Goal: Task Accomplishment & Management: Complete application form

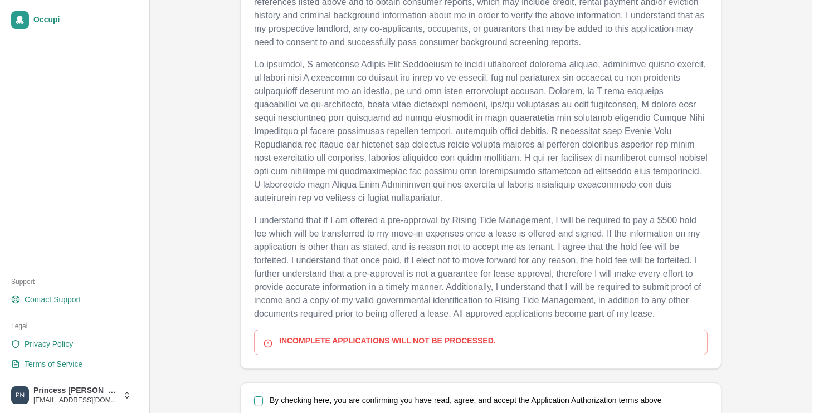
scroll to position [505, 0]
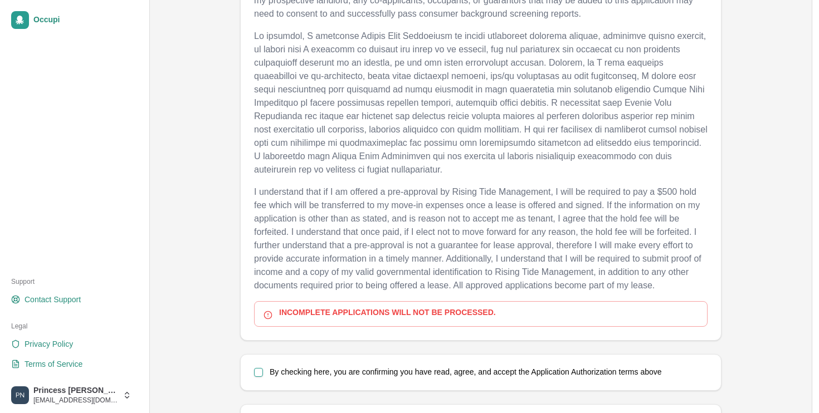
click at [359, 372] on label "By checking here, you are confirming you have read, agree, and accept the Appli…" at bounding box center [466, 372] width 392 height 8
click at [263, 372] on button "By checking here, you are confirming you have read, agree, and accept the Appli…" at bounding box center [258, 372] width 9 height 9
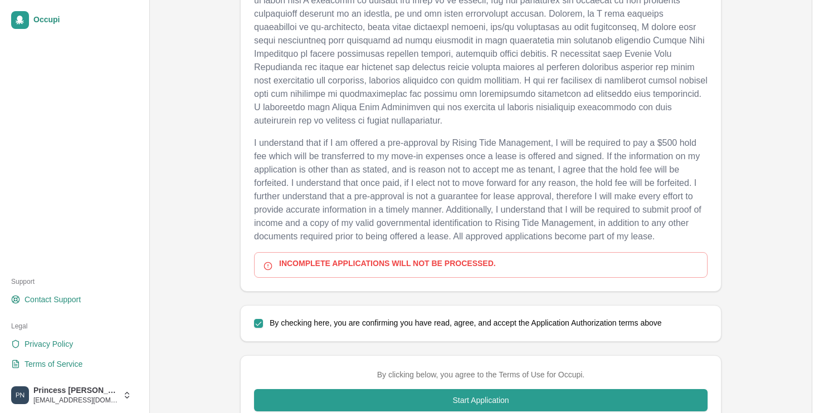
scroll to position [594, 0]
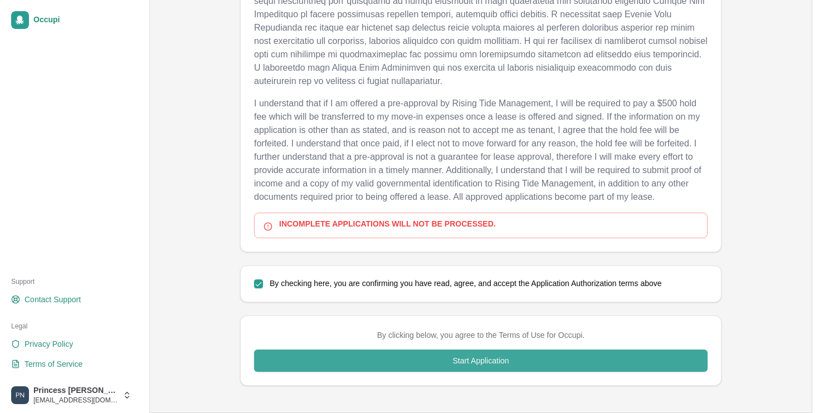
click at [360, 369] on button "Start Application" at bounding box center [480, 361] width 453 height 22
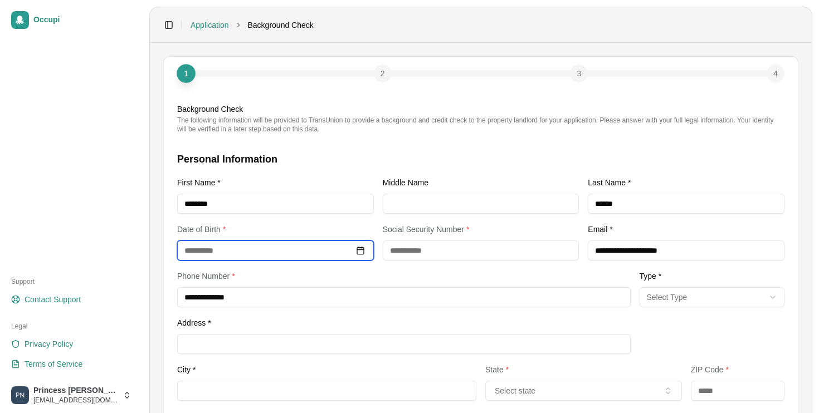
click at [296, 254] on input at bounding box center [275, 251] width 197 height 20
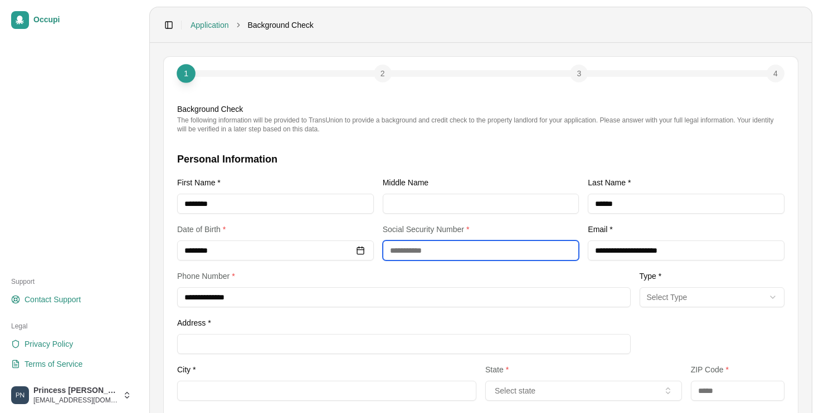
type input "**********"
click at [447, 248] on input "text" at bounding box center [481, 251] width 197 height 20
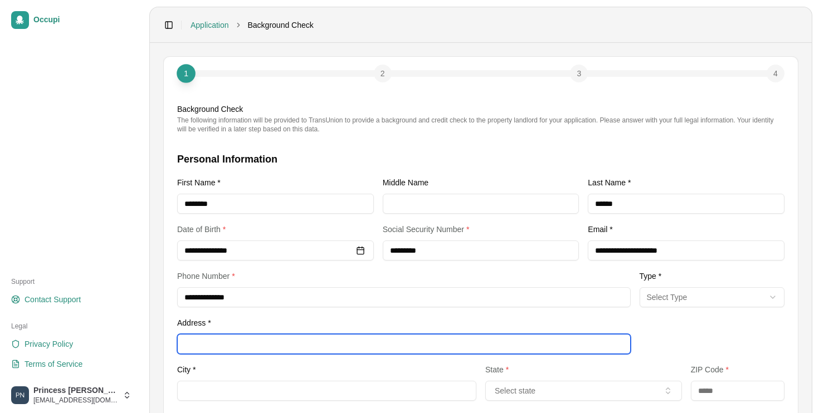
type input "**********"
click at [397, 343] on input "Address *" at bounding box center [403, 344] width 453 height 20
type input "**********"
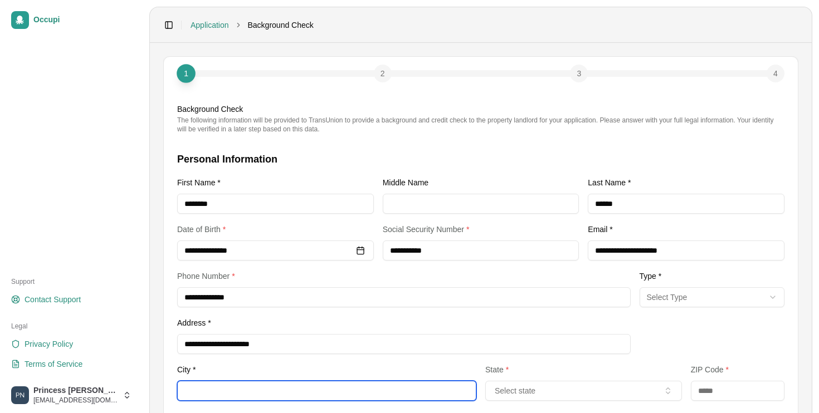
type input "**********"
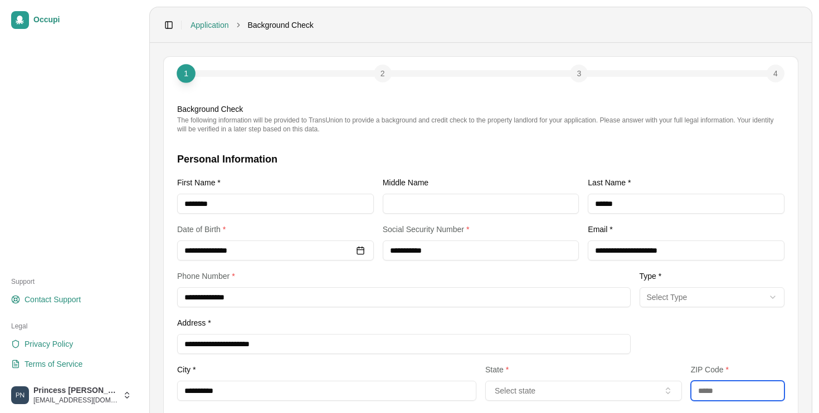
type input "*****"
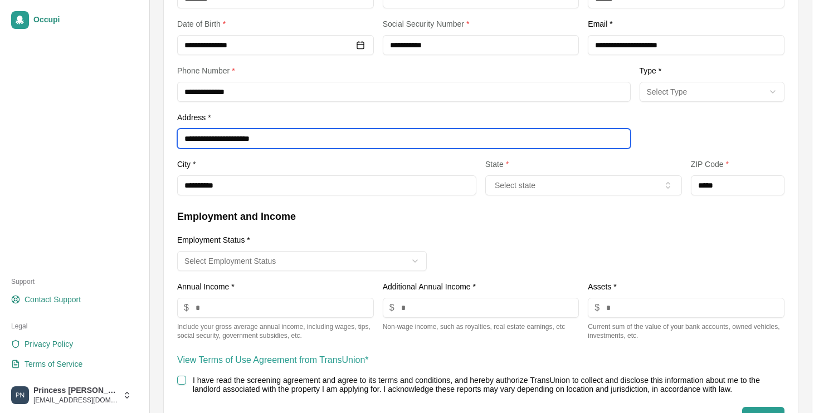
scroll to position [209, 0]
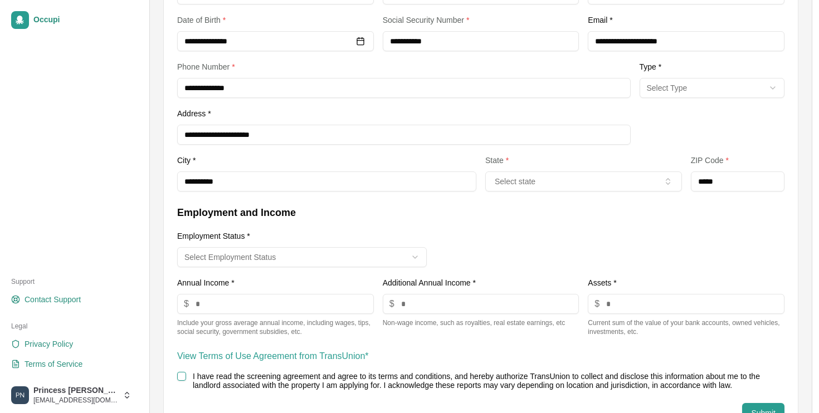
click at [282, 298] on input "number" at bounding box center [275, 304] width 197 height 20
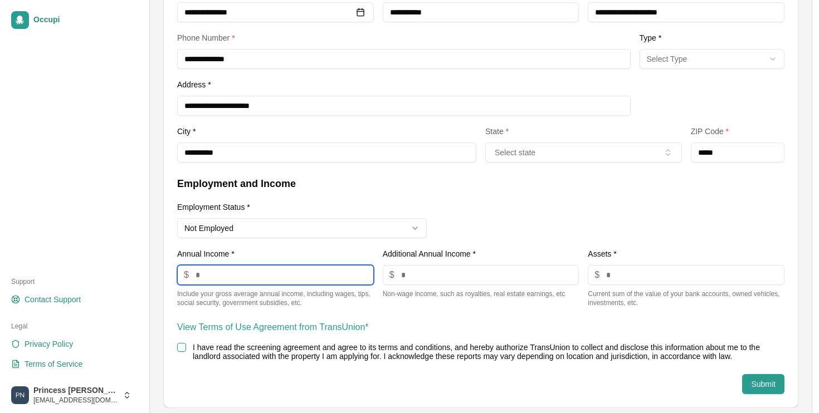
scroll to position [247, 0]
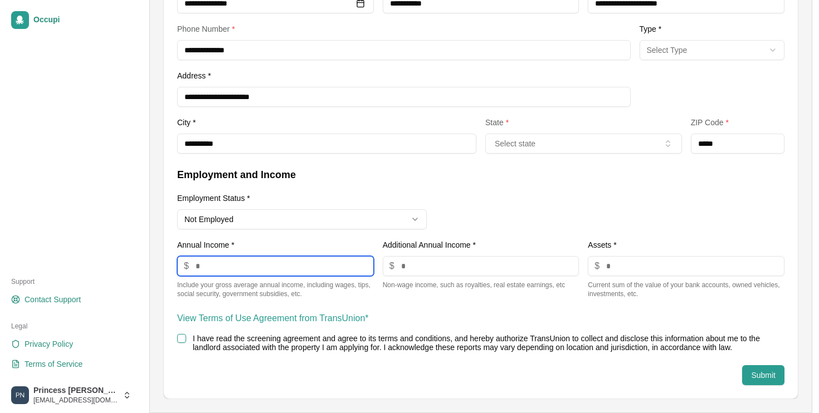
type input "**"
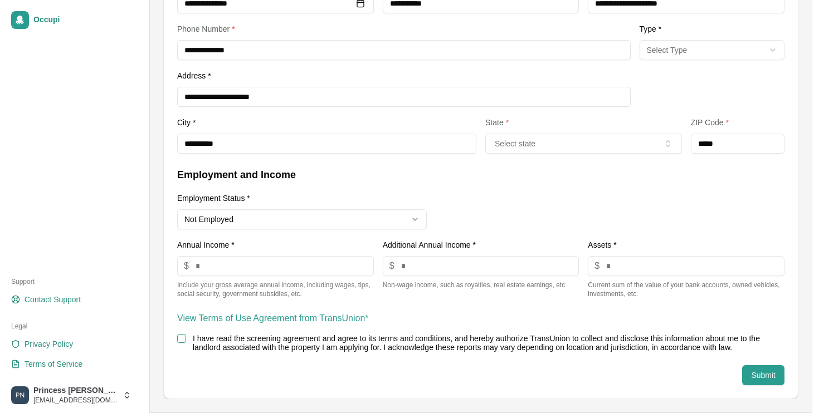
click at [234, 340] on label "I have read the screening agreement and agree to its terms and conditions, and …" at bounding box center [476, 343] width 567 height 18
click at [186, 340] on button "I have read the screening agreement and agree to its terms and conditions, and …" at bounding box center [181, 338] width 9 height 9
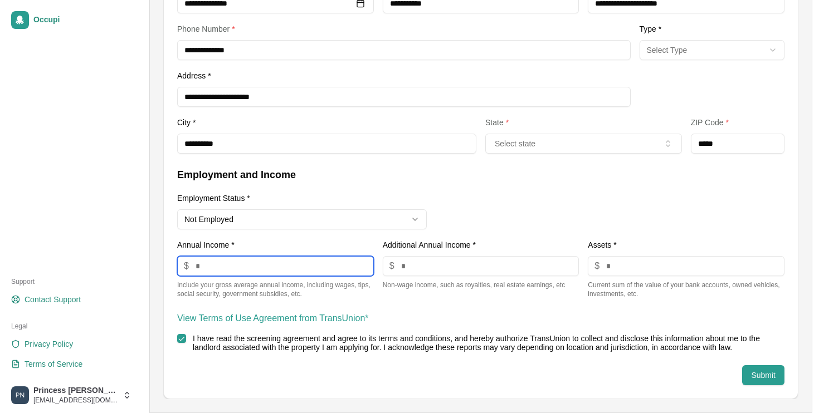
click at [234, 268] on input "**" at bounding box center [275, 266] width 197 height 20
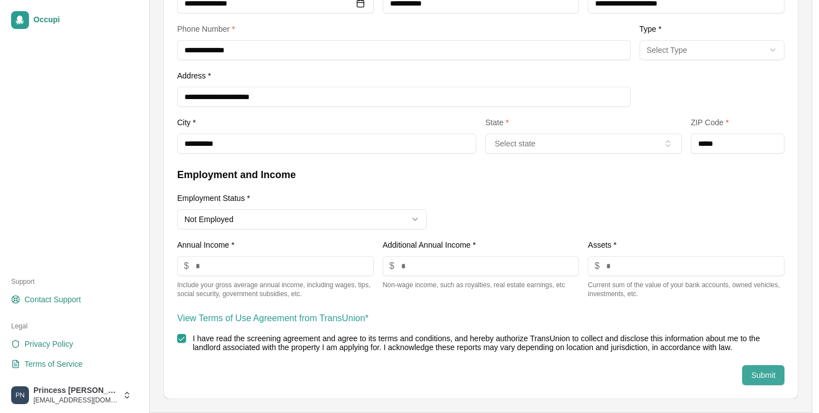
click at [752, 380] on button "Submit" at bounding box center [763, 375] width 42 height 20
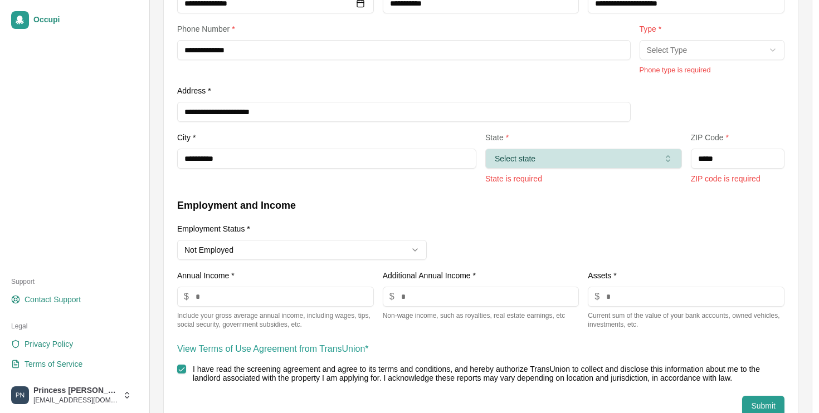
click at [579, 156] on button "Select state" at bounding box center [583, 159] width 197 height 20
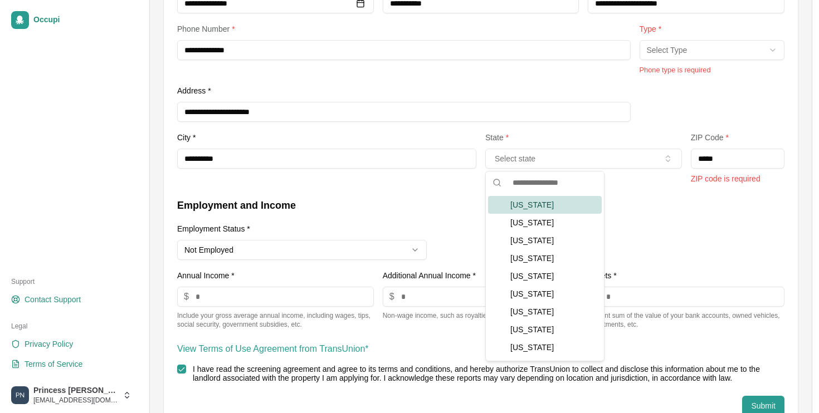
click at [557, 204] on div "Alabama" at bounding box center [545, 205] width 114 height 18
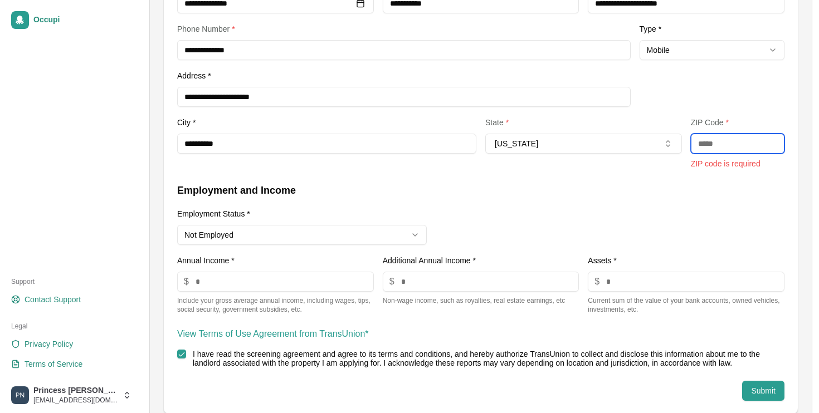
click at [738, 141] on input "text" at bounding box center [738, 144] width 94 height 20
type input "*"
type input "*****"
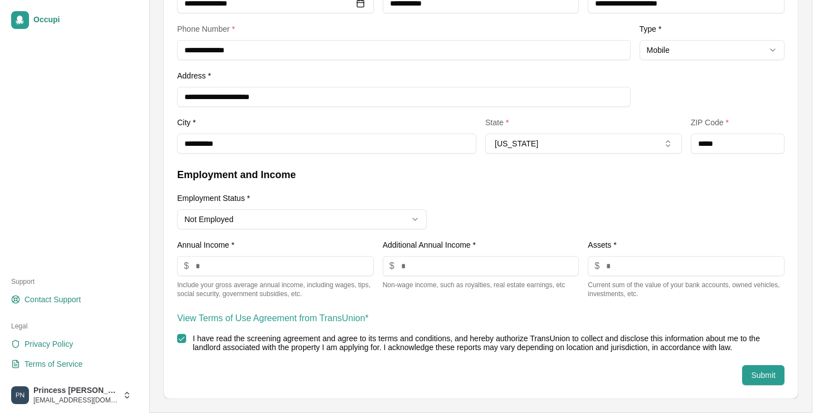
click at [666, 219] on div "**********" at bounding box center [480, 232] width 607 height 131
click at [769, 371] on button "Submit" at bounding box center [763, 375] width 42 height 20
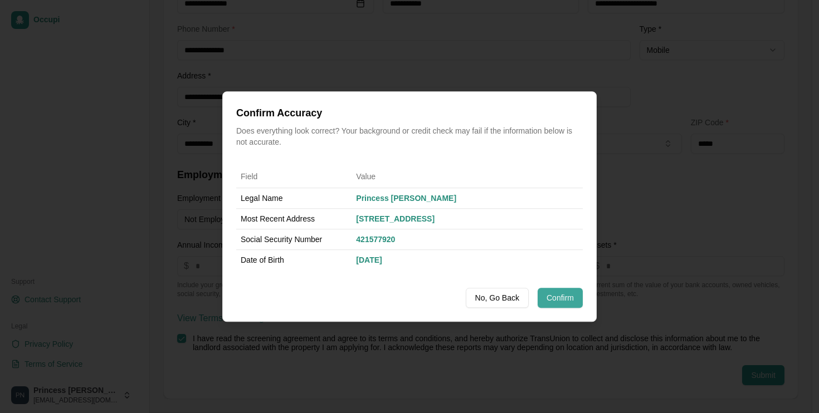
click at [542, 304] on button "Confirm" at bounding box center [559, 298] width 45 height 20
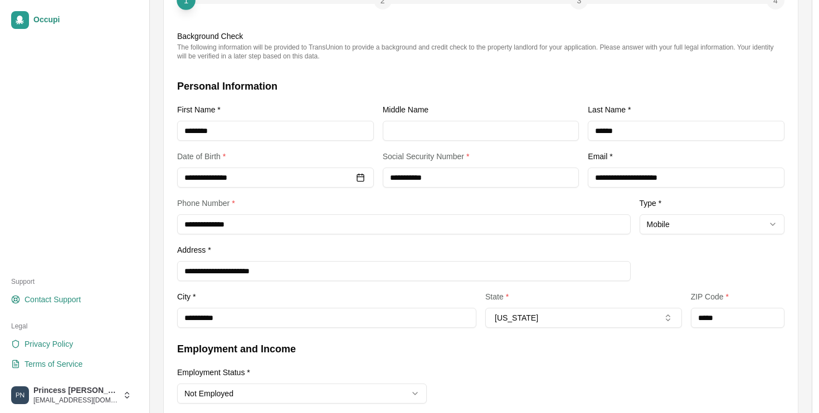
scroll to position [0, 0]
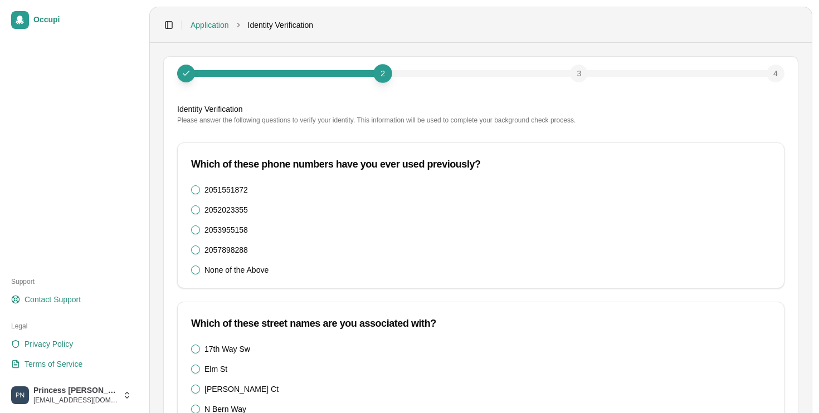
click at [216, 213] on label "2052023355" at bounding box center [225, 210] width 43 height 8
click at [200, 213] on button "2052023355" at bounding box center [195, 209] width 9 height 9
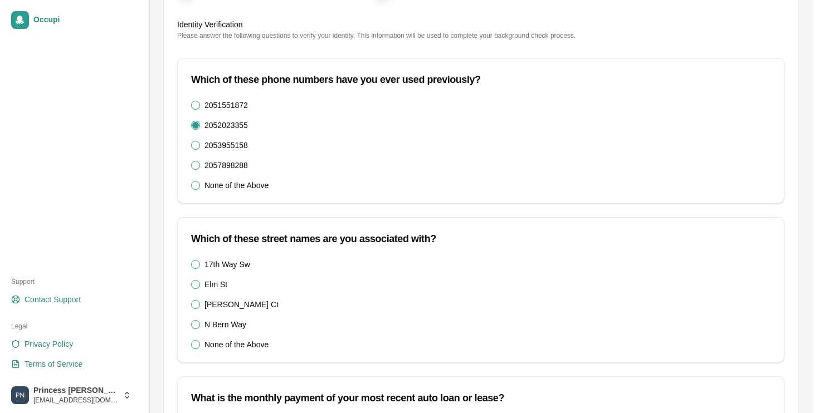
scroll to position [127, 0]
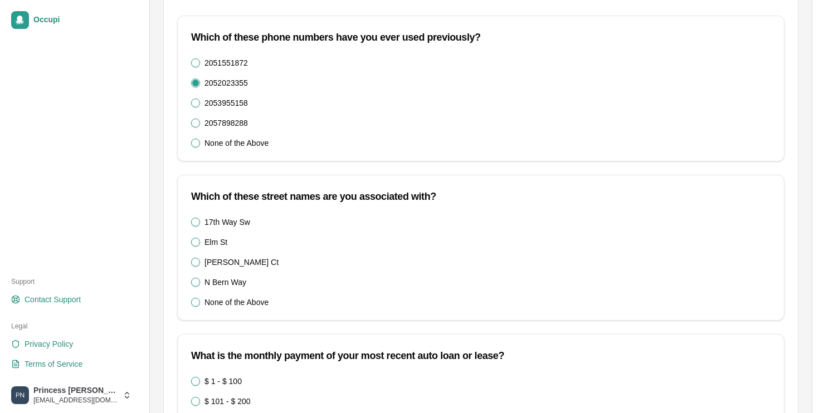
click at [220, 224] on label "17th Way Sw" at bounding box center [227, 222] width 46 height 8
click at [200, 224] on Sw "17th Way Sw" at bounding box center [195, 222] width 9 height 9
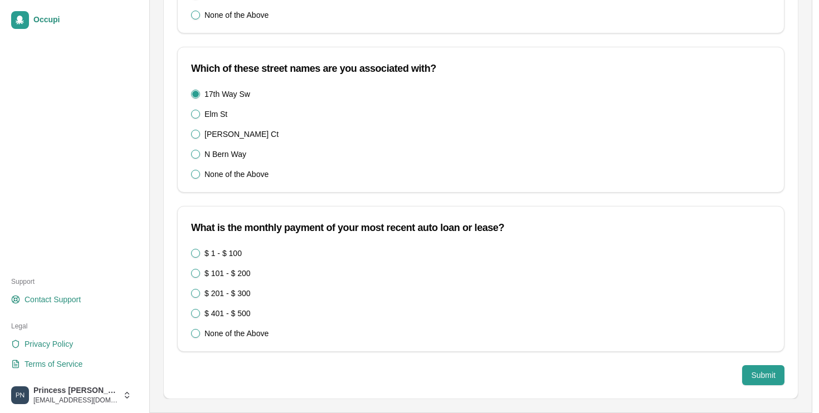
click at [227, 331] on label "None of the Above" at bounding box center [236, 334] width 64 height 8
click at [200, 331] on 500\) "None of the Above" at bounding box center [195, 333] width 9 height 9
click at [763, 375] on button "Submit" at bounding box center [763, 375] width 42 height 20
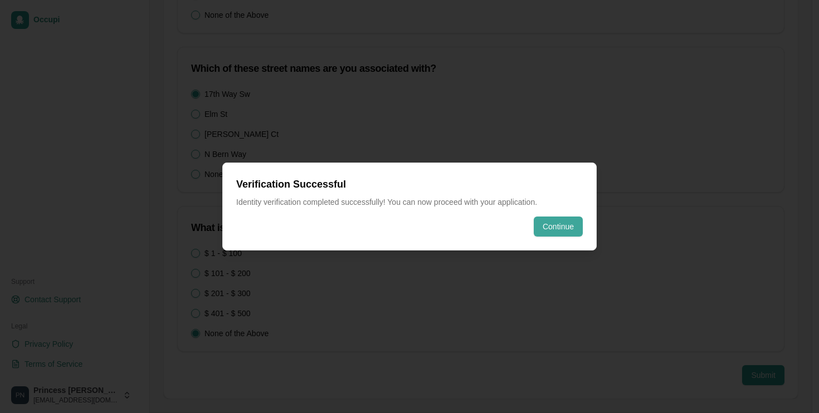
click at [559, 222] on button "Continue" at bounding box center [558, 227] width 49 height 20
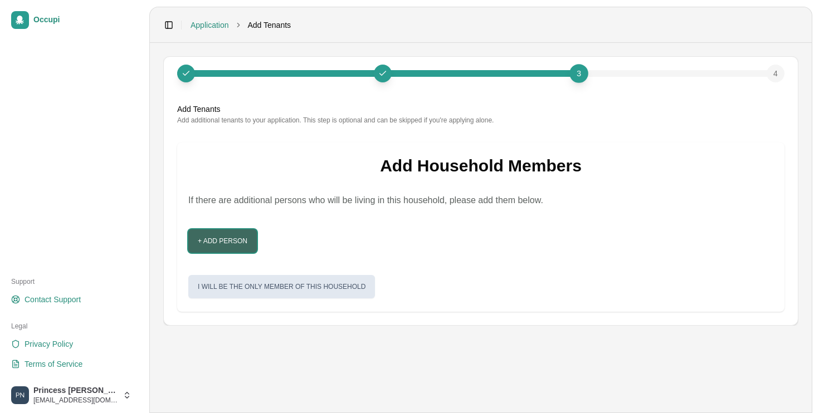
click at [214, 238] on button "+ Add Person" at bounding box center [222, 240] width 68 height 23
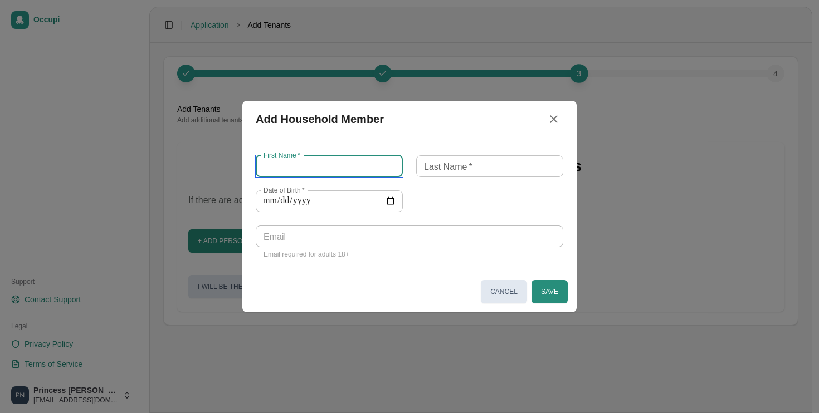
click at [337, 163] on input "First Name   *" at bounding box center [329, 166] width 147 height 22
type input "********"
click at [460, 156] on div "Last Name   * Last Name   *" at bounding box center [489, 166] width 147 height 22
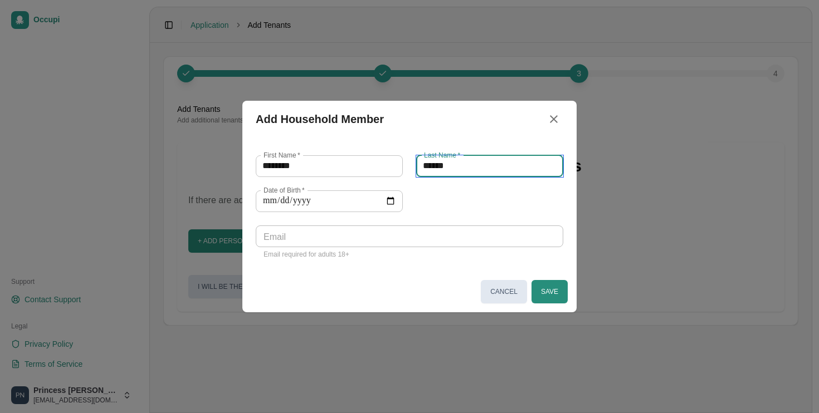
type input "******"
click at [352, 209] on input "Date of Birth   *" at bounding box center [329, 201] width 147 height 22
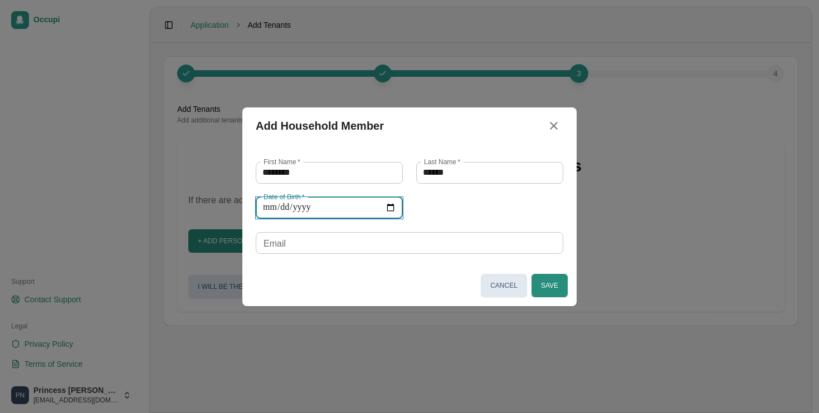
type input "**********"
click at [353, 237] on input "Email" at bounding box center [409, 243] width 307 height 22
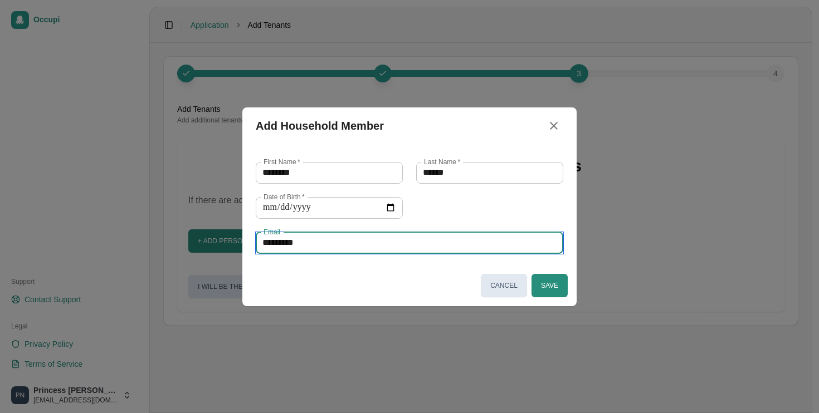
type input "**********"
click at [555, 278] on button "Save" at bounding box center [549, 285] width 36 height 23
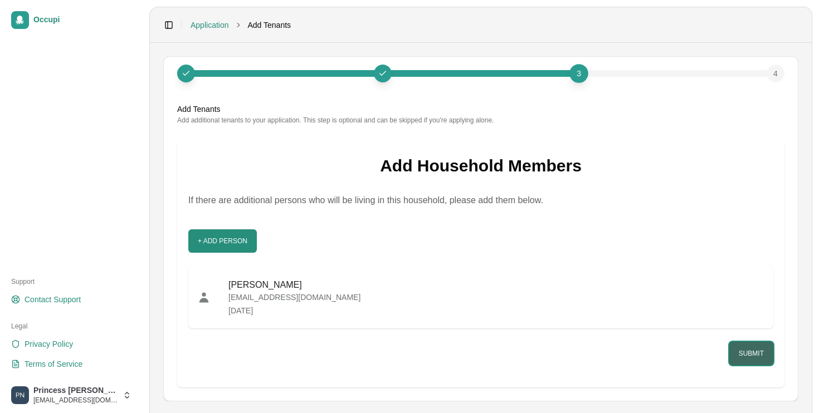
click at [740, 349] on button "Submit" at bounding box center [751, 353] width 44 height 23
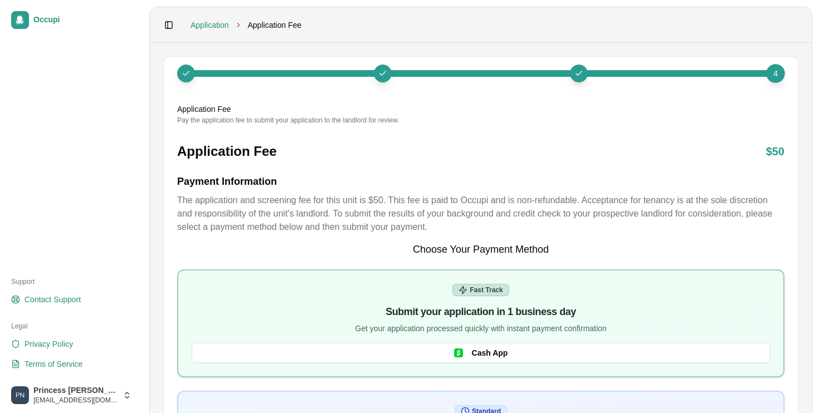
click at [585, 72] on div at bounding box center [579, 74] width 18 height 18
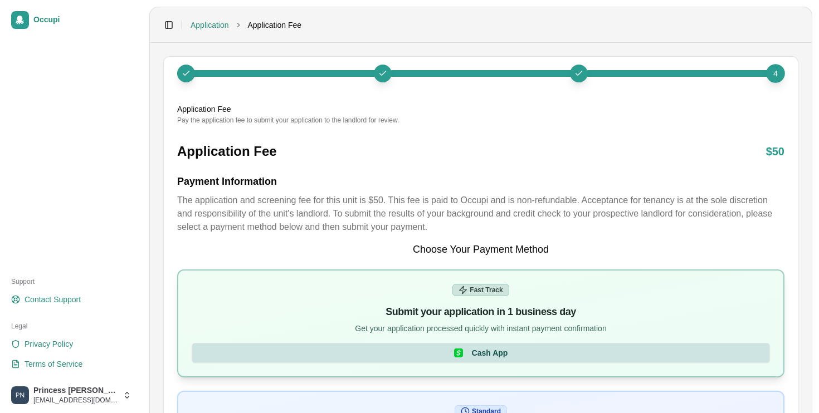
click at [438, 343] on button "Cash App" at bounding box center [481, 353] width 578 height 20
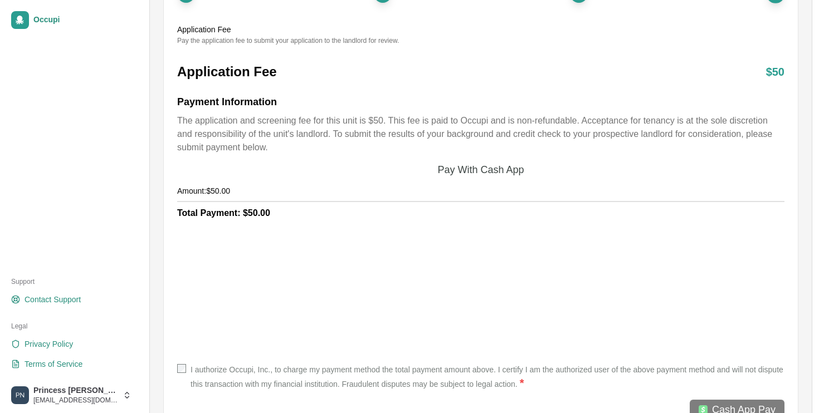
scroll to position [114, 0]
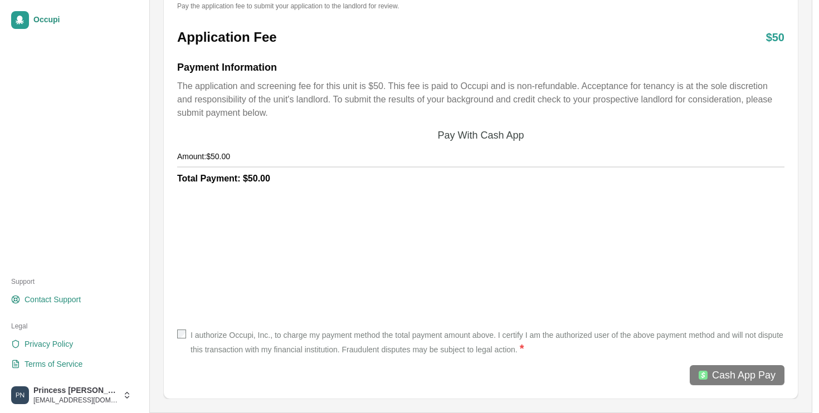
click at [206, 341] on label "I authorize Occupi, Inc., to charge my payment method the total payment amount …" at bounding box center [487, 343] width 594 height 27
click at [761, 371] on span "Cash App Pay" at bounding box center [743, 376] width 63 height 16
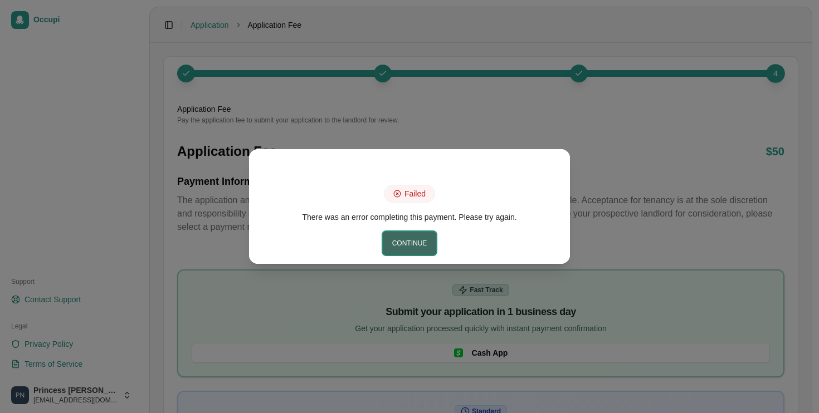
click at [424, 239] on button "Continue" at bounding box center [410, 243] width 54 height 23
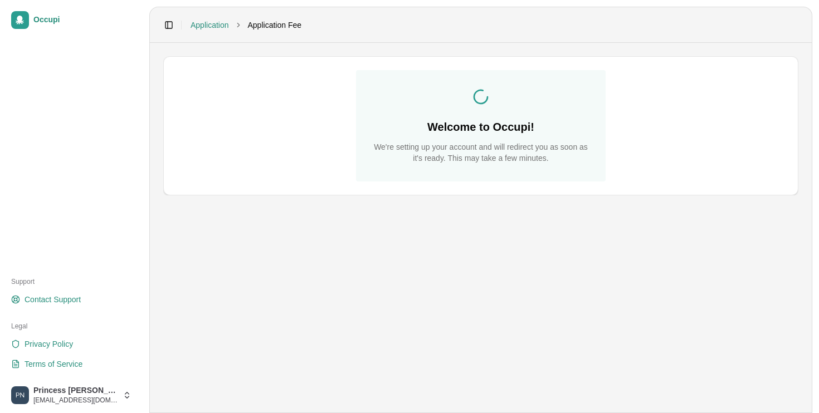
click at [267, 25] on span "Application Fee" at bounding box center [275, 24] width 54 height 11
click at [42, 25] on link "Occupi" at bounding box center [71, 20] width 129 height 27
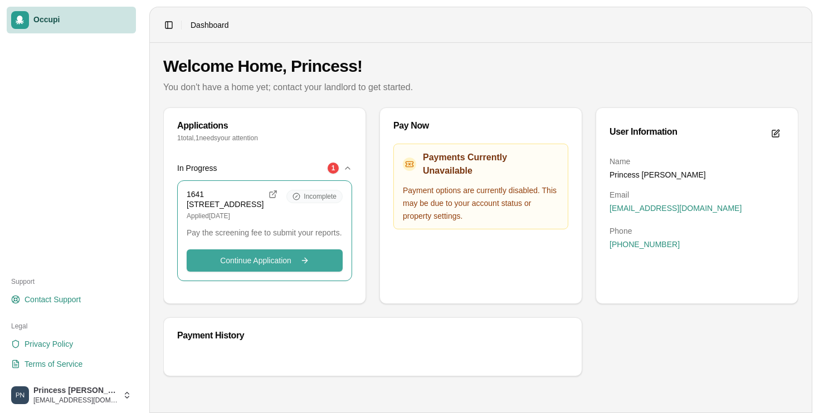
click at [305, 267] on button "Continue Application Continue" at bounding box center [265, 260] width 156 height 22
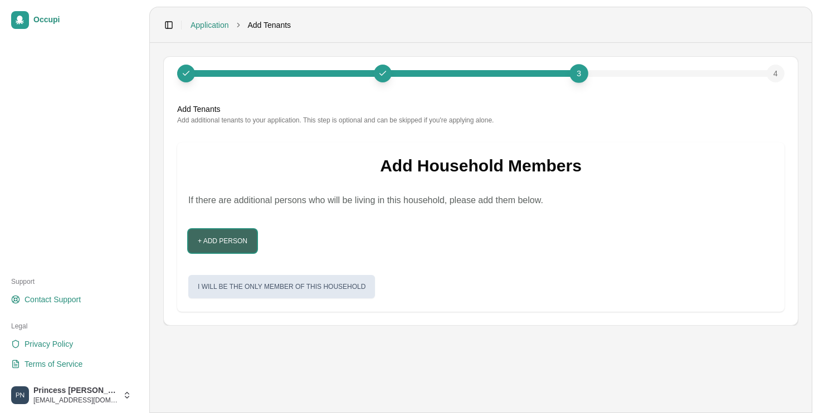
click at [243, 246] on button "+ Add Person" at bounding box center [222, 240] width 68 height 23
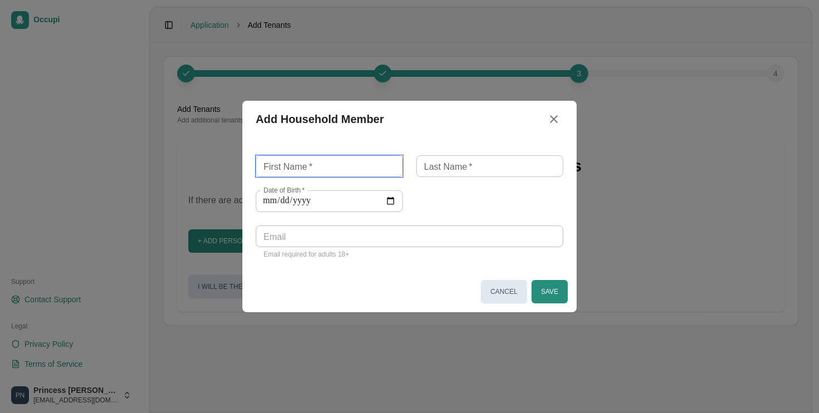
click at [356, 165] on input "First Name   *" at bounding box center [329, 166] width 147 height 22
type input "********"
click at [487, 170] on input "Last Name   *" at bounding box center [489, 166] width 147 height 22
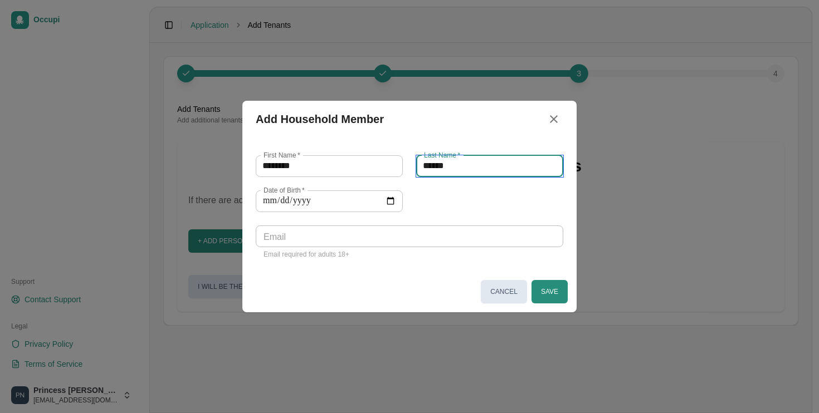
type input "******"
click at [320, 202] on input "Date of Birth   *" at bounding box center [329, 201] width 147 height 22
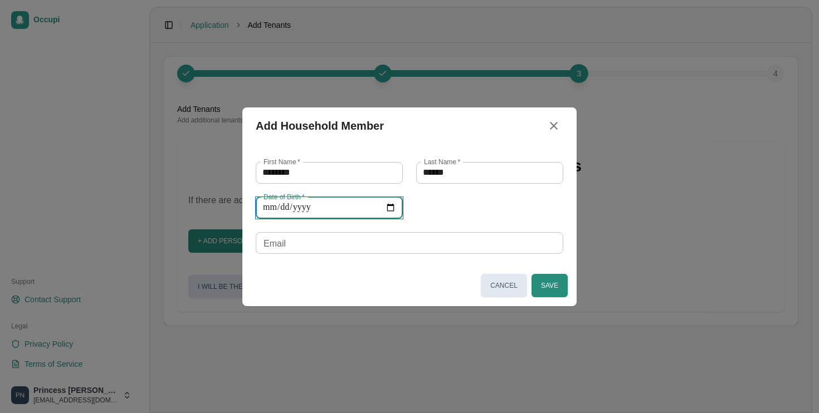
type input "**********"
click at [313, 248] on input "Email" at bounding box center [409, 243] width 307 height 22
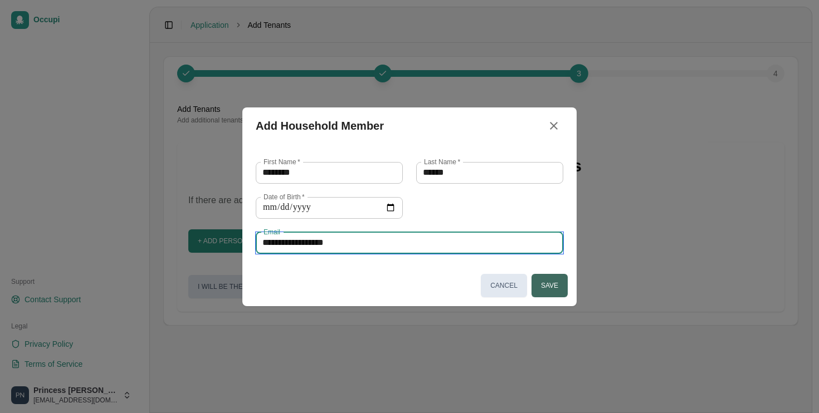
type input "**********"
click at [545, 282] on button "Save" at bounding box center [549, 285] width 36 height 23
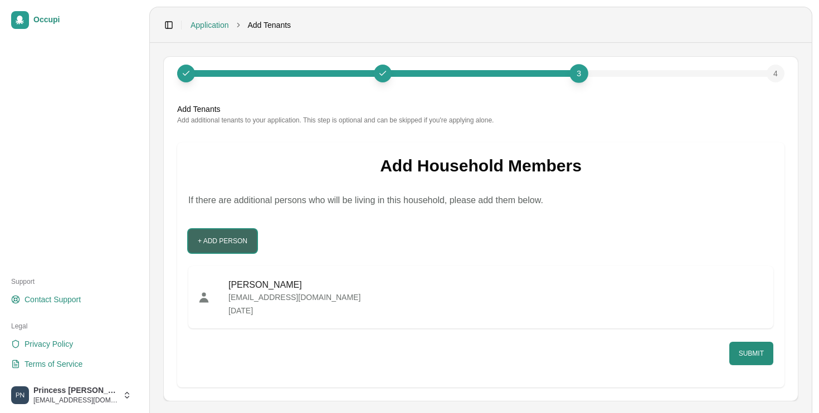
click at [222, 241] on button "+ Add Person" at bounding box center [222, 240] width 68 height 23
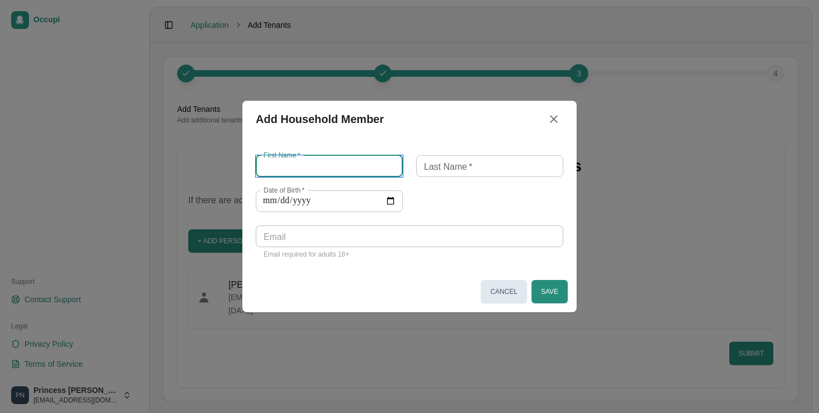
click at [305, 172] on input "First Name   *" at bounding box center [329, 166] width 147 height 22
type input "******"
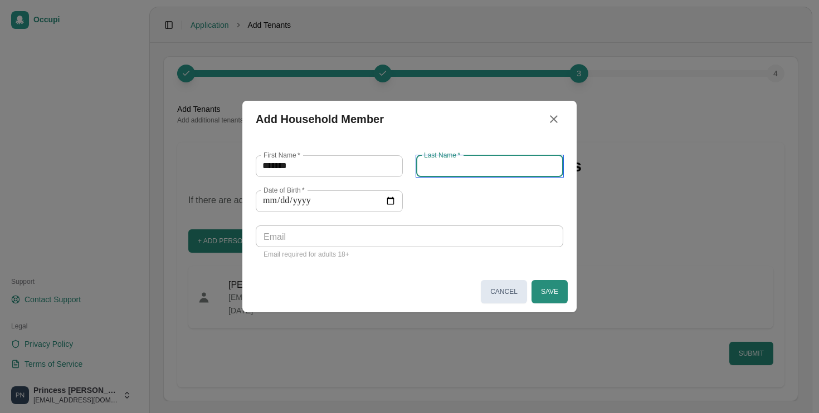
click at [479, 165] on input "Last Name   *" at bounding box center [489, 166] width 147 height 22
type input "*********"
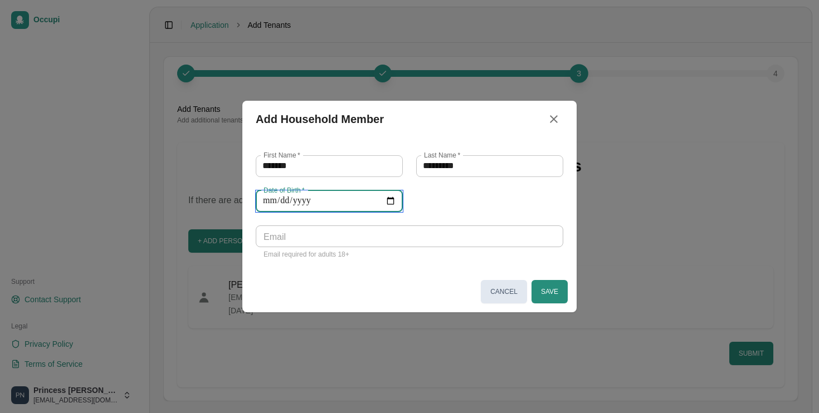
click at [311, 199] on input "Date of Birth   *" at bounding box center [329, 201] width 147 height 22
click at [339, 199] on input "Date of Birth   *" at bounding box center [329, 201] width 147 height 22
type input "**********"
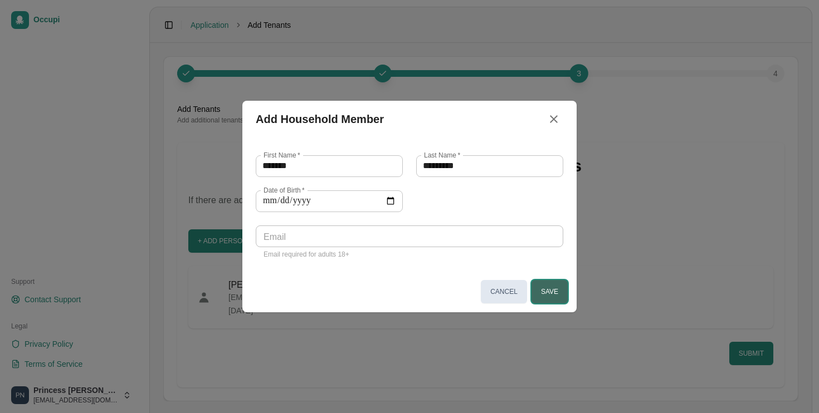
click at [562, 298] on button "Save" at bounding box center [549, 291] width 36 height 23
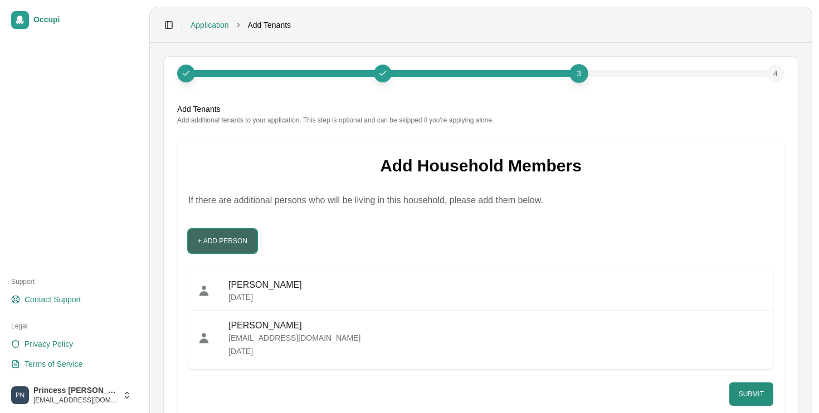
click at [190, 234] on button "+ Add Person" at bounding box center [222, 240] width 68 height 23
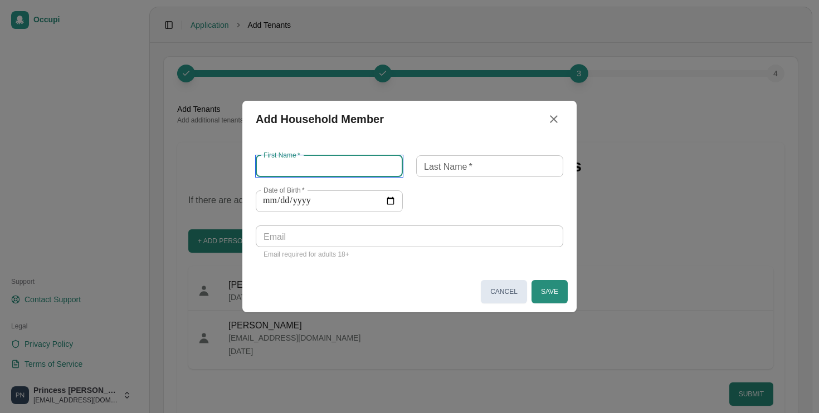
click at [358, 164] on input "First Name   *" at bounding box center [329, 166] width 147 height 22
type input "********"
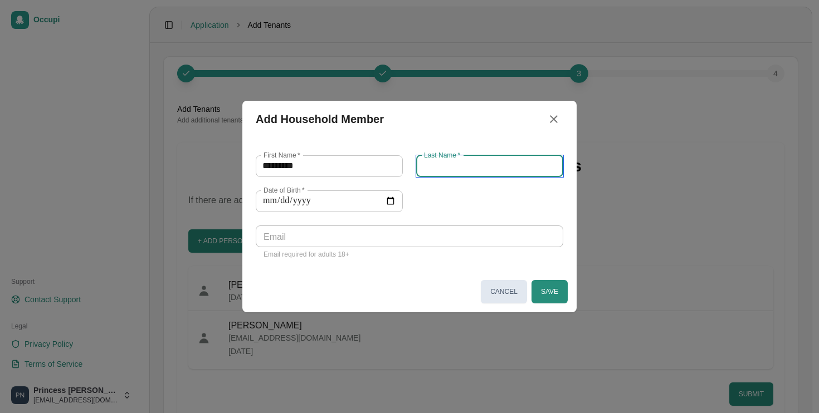
click at [468, 161] on input "Last Name   *" at bounding box center [489, 166] width 147 height 22
type input "******"
click at [353, 203] on input "Date of Birth   *" at bounding box center [329, 201] width 147 height 22
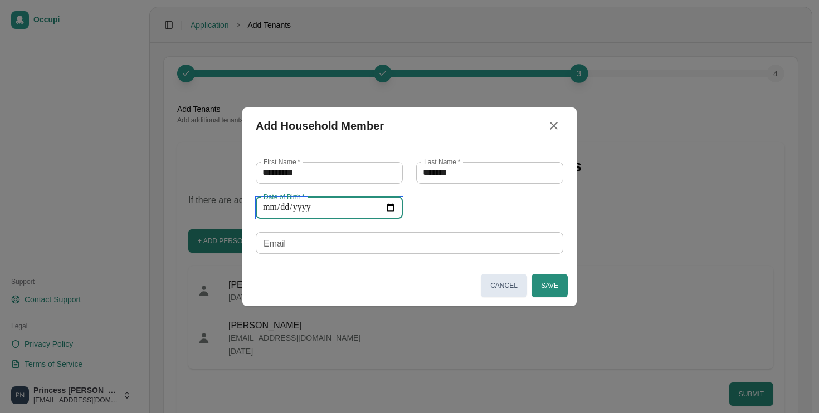
type input "**********"
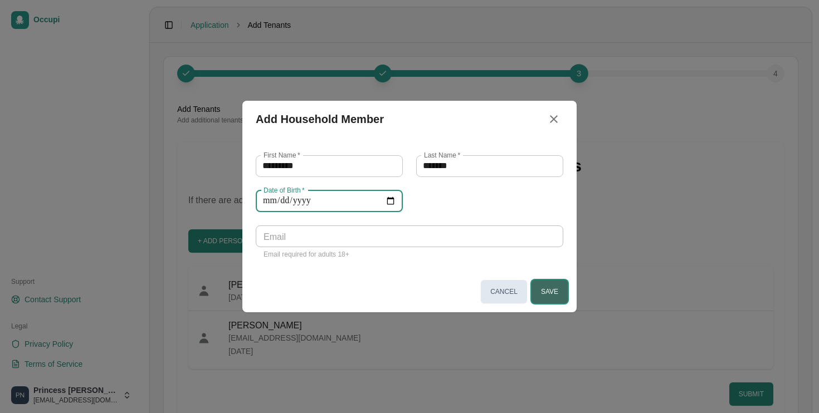
click at [549, 286] on button "Save" at bounding box center [549, 291] width 36 height 23
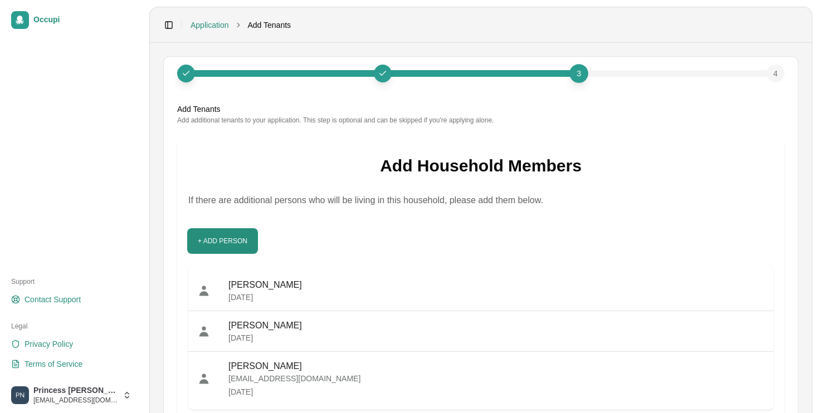
scroll to position [84, 0]
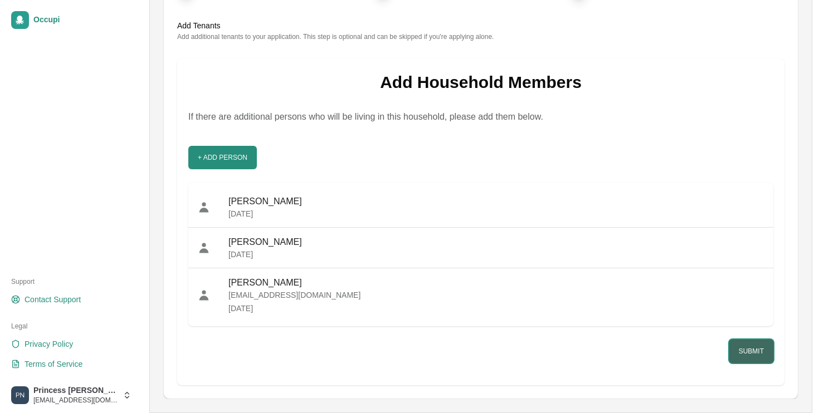
click at [758, 350] on button "Submit" at bounding box center [751, 351] width 44 height 23
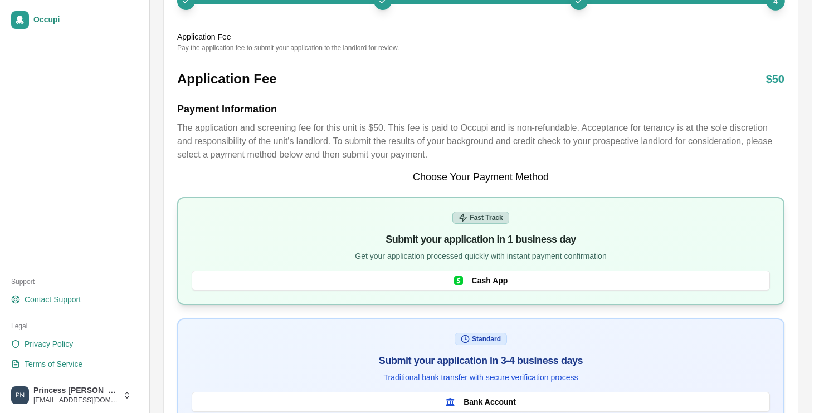
scroll to position [74, 0]
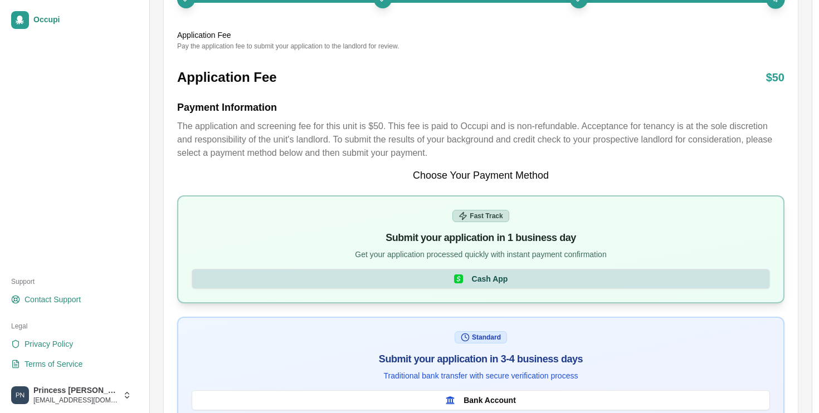
click at [562, 281] on button "Cash App" at bounding box center [481, 279] width 578 height 20
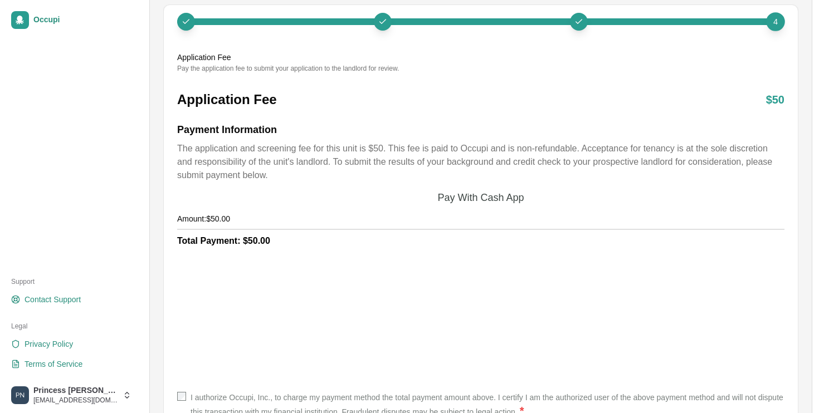
scroll to position [114, 0]
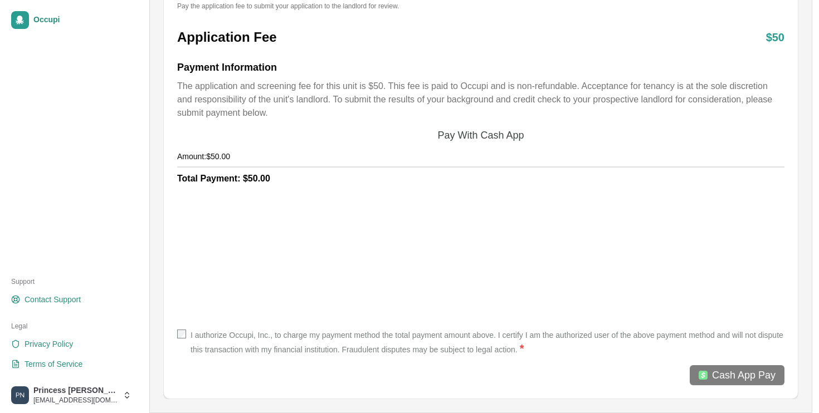
click at [285, 336] on label "I authorize Occupi, Inc., to charge my payment method the total payment amount …" at bounding box center [487, 343] width 594 height 27
click at [698, 378] on div at bounding box center [702, 375] width 9 height 9
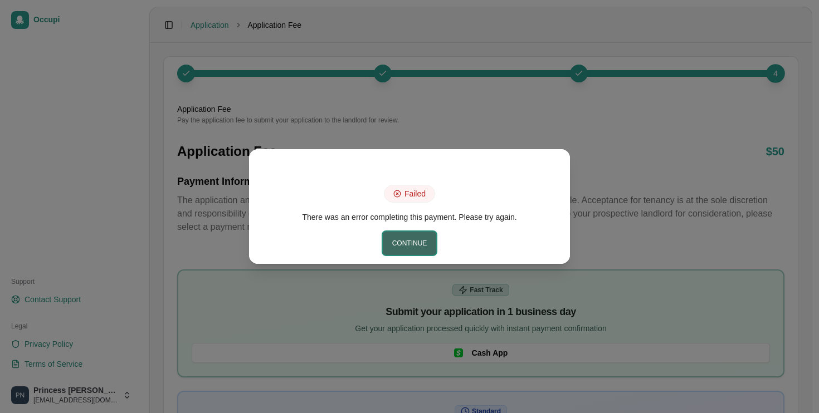
click at [413, 242] on button "Continue" at bounding box center [410, 243] width 54 height 23
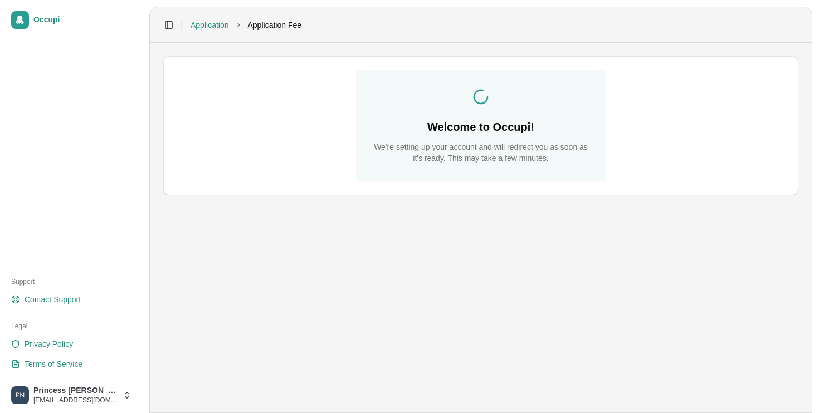
click at [209, 31] on header "Toggle Sidebar Application Application Fee" at bounding box center [481, 25] width 662 height 36
click at [199, 23] on link "Application" at bounding box center [209, 24] width 38 height 11
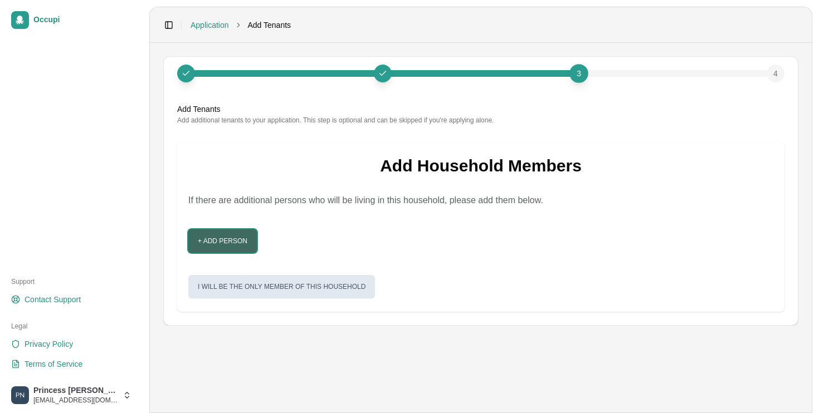
click at [242, 235] on button "+ Add Person" at bounding box center [222, 240] width 68 height 23
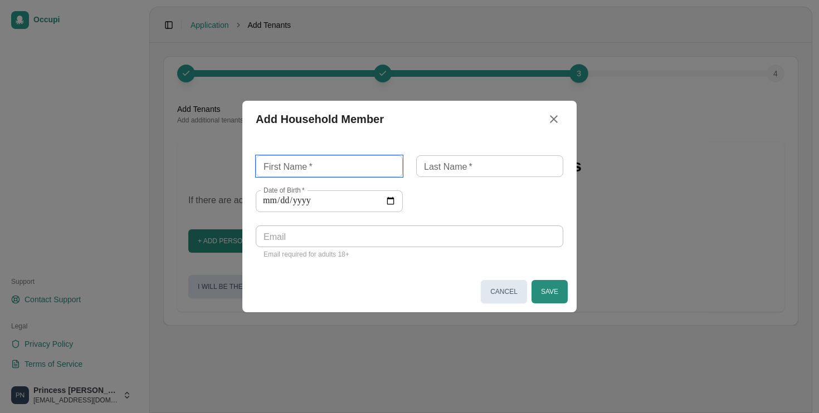
click at [374, 167] on input "First Name   *" at bounding box center [329, 166] width 147 height 22
type input "********"
click at [490, 170] on input "Last Name   *" at bounding box center [489, 166] width 147 height 22
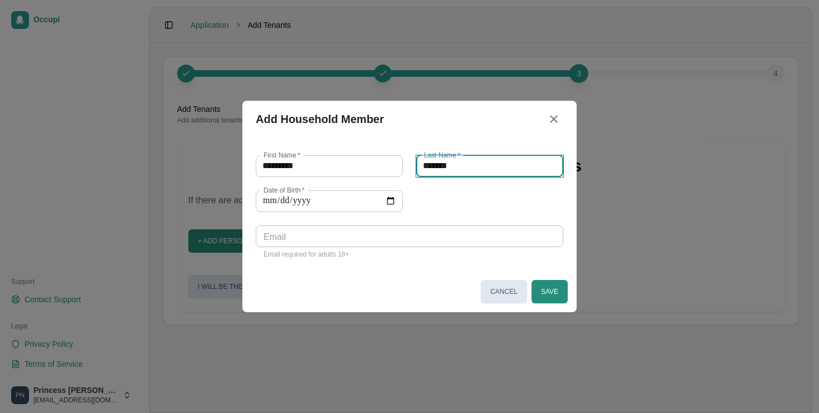
type input "******"
click at [356, 200] on input "Date of Birth   *" at bounding box center [329, 201] width 147 height 22
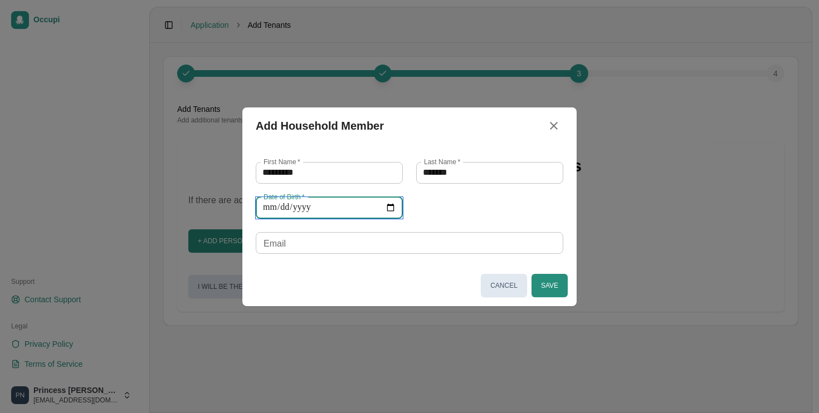
type input "**********"
click at [344, 238] on input "Email" at bounding box center [409, 243] width 307 height 22
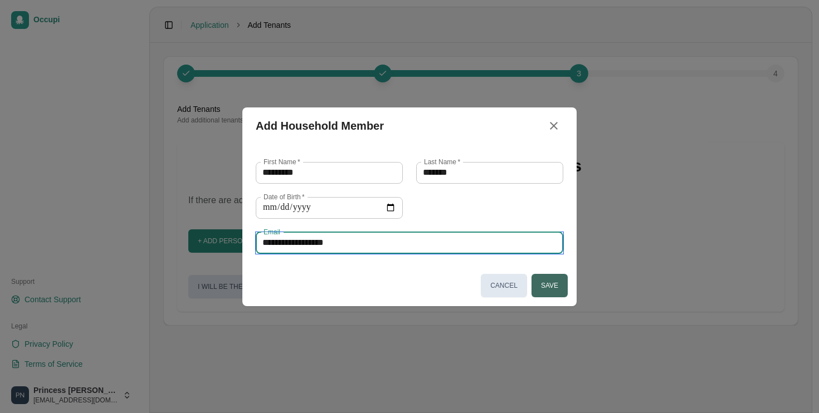
type input "**********"
click at [546, 277] on button "Save" at bounding box center [549, 285] width 36 height 23
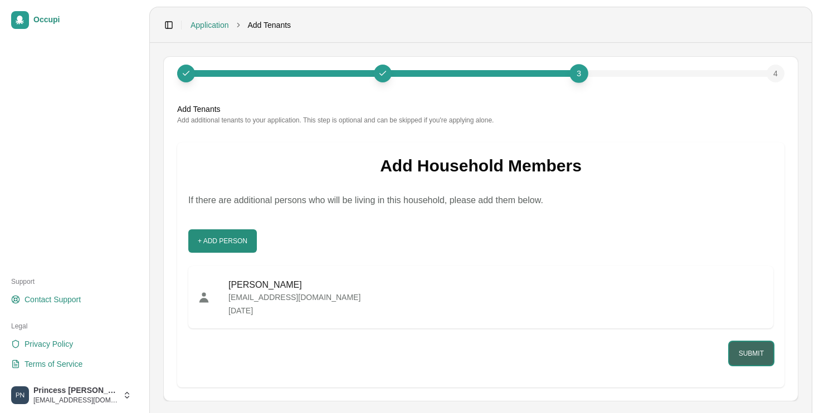
click at [740, 359] on button "Submit" at bounding box center [751, 353] width 44 height 23
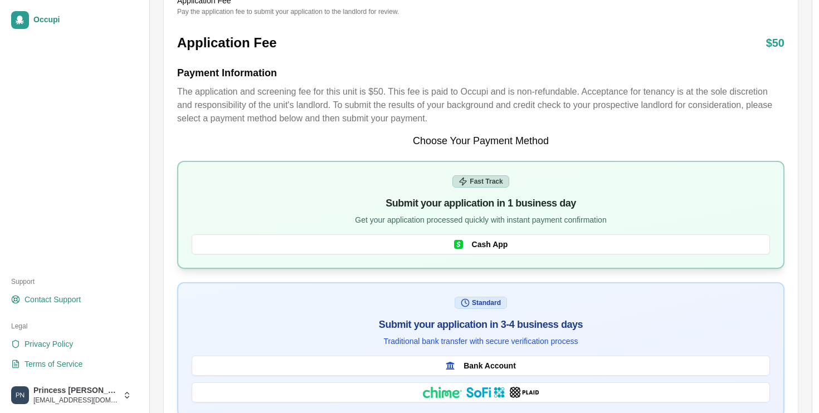
scroll to position [108, 0]
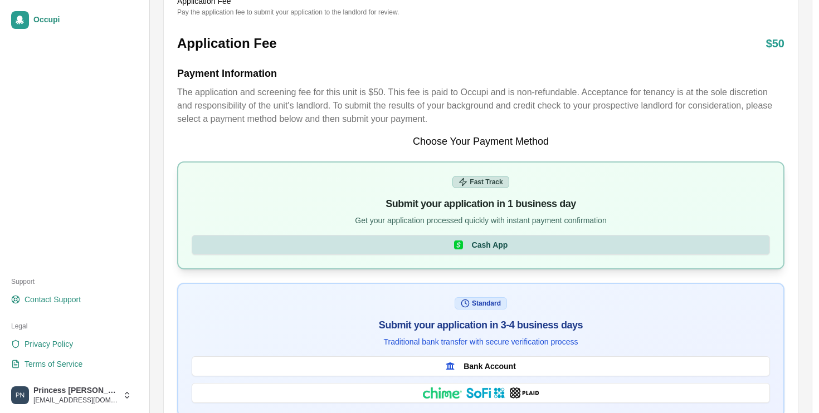
click at [492, 239] on span "Cash App" at bounding box center [490, 244] width 36 height 11
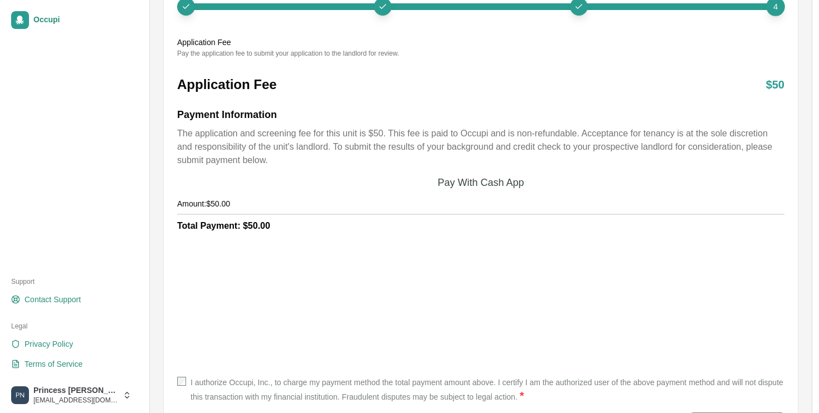
scroll to position [114, 0]
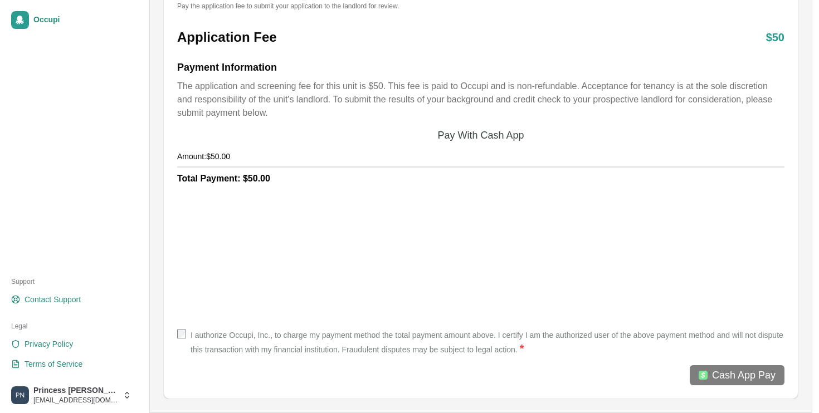
click at [457, 363] on div "I authorize Occupi, Inc., to charge my payment method the total payment amount …" at bounding box center [480, 355] width 607 height 60
click at [454, 359] on div "I authorize Occupi, Inc., to charge my payment method the total payment amount …" at bounding box center [480, 355] width 607 height 60
click at [458, 342] on label "I authorize Occupi, Inc., to charge my payment method the total payment amount …" at bounding box center [487, 343] width 594 height 27
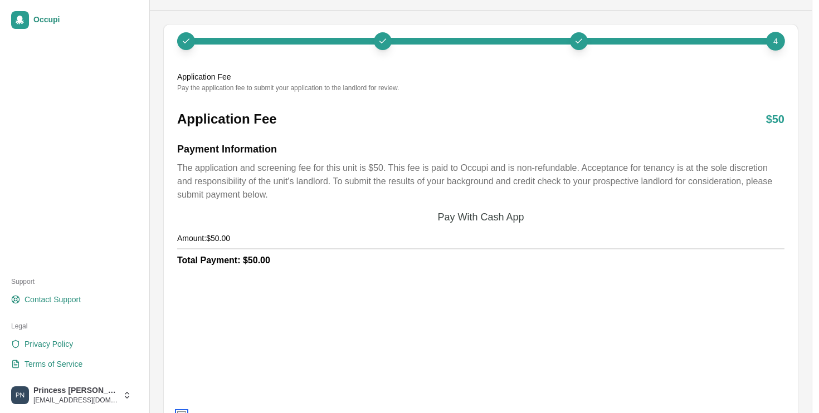
scroll to position [0, 0]
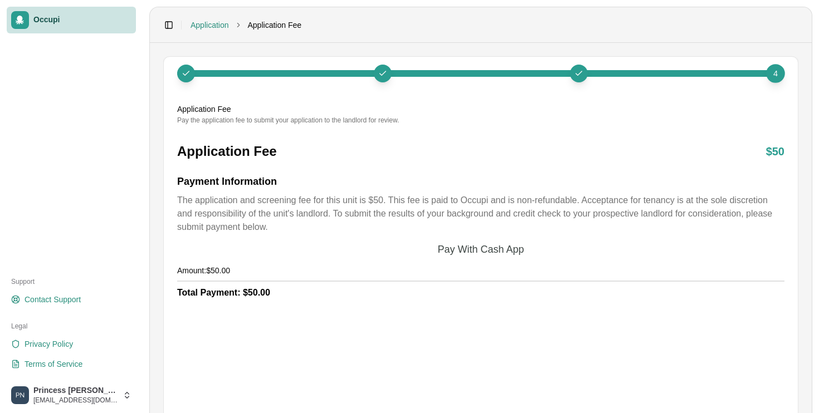
click at [31, 31] on link "Occupi" at bounding box center [71, 20] width 129 height 27
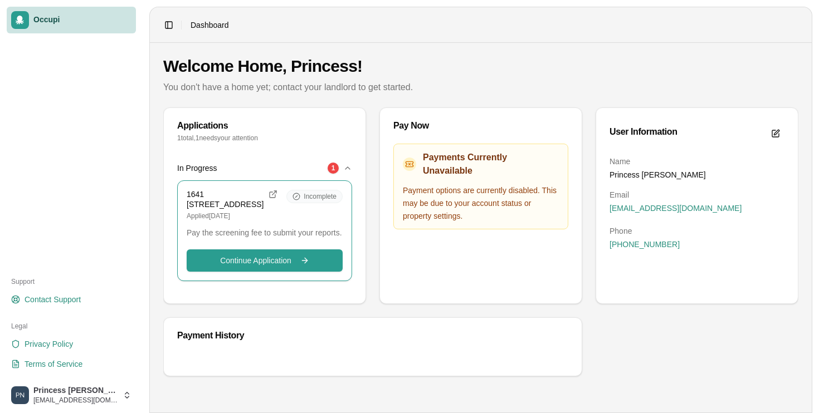
click at [349, 168] on icon "button" at bounding box center [347, 168] width 9 height 9
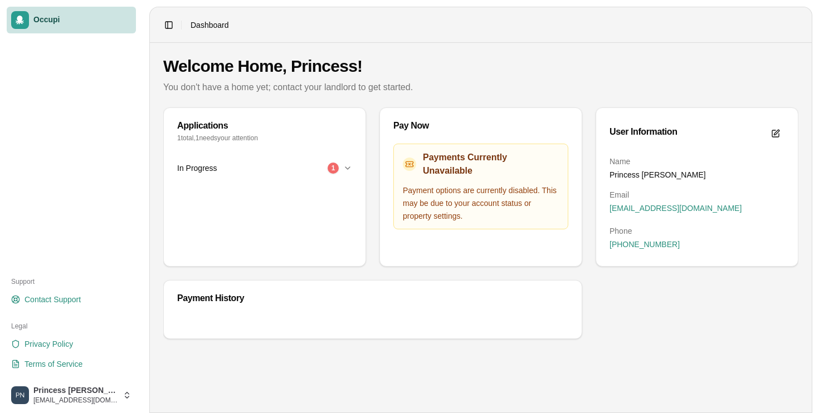
click at [331, 170] on div "1" at bounding box center [332, 168] width 11 height 11
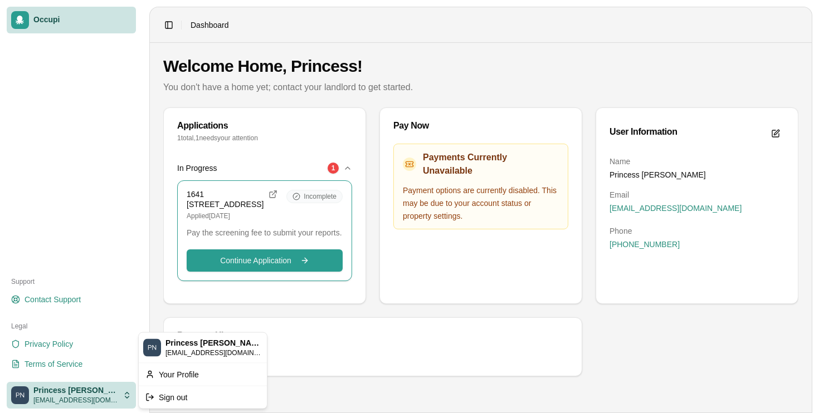
click at [28, 404] on html "Occupi Support Contact Support Legal Privacy Policy Terms of Service Princess N…" at bounding box center [409, 206] width 819 height 413
click at [381, 324] on html "Occupi Support Contact Support Legal Privacy Policy Terms of Service Princess N…" at bounding box center [409, 206] width 819 height 413
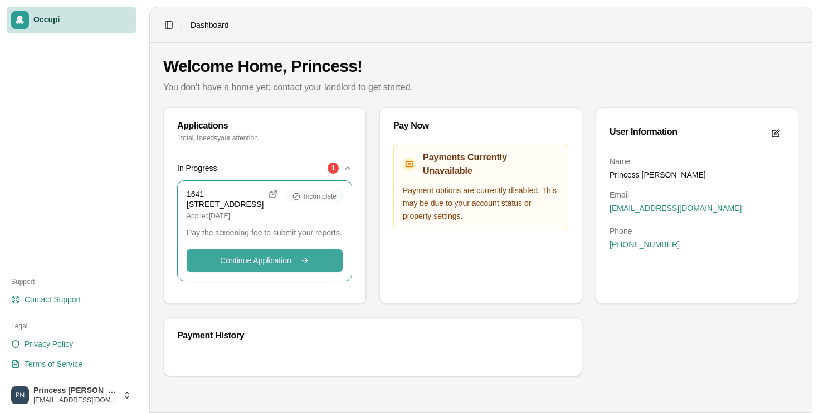
click at [242, 266] on span "Continue Application" at bounding box center [255, 260] width 71 height 11
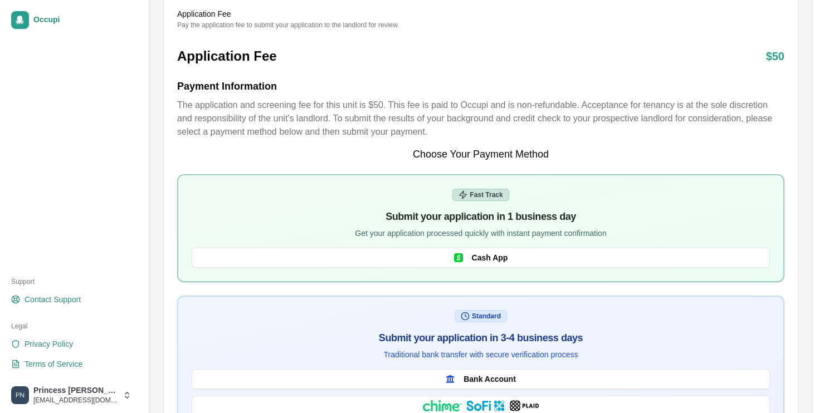
scroll to position [140, 0]
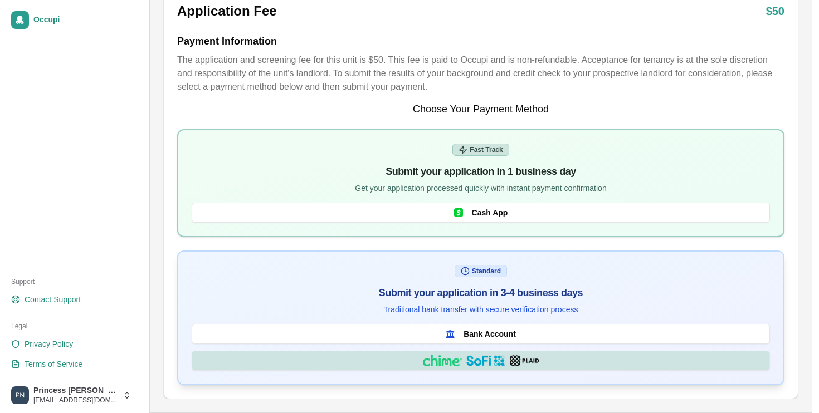
click at [391, 355] on button "Bank via Plaid" at bounding box center [481, 361] width 578 height 20
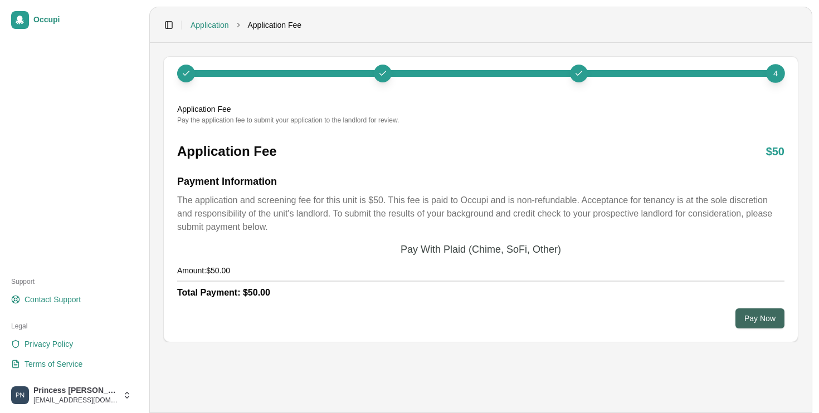
click at [763, 321] on button "Pay Now" at bounding box center [759, 319] width 49 height 20
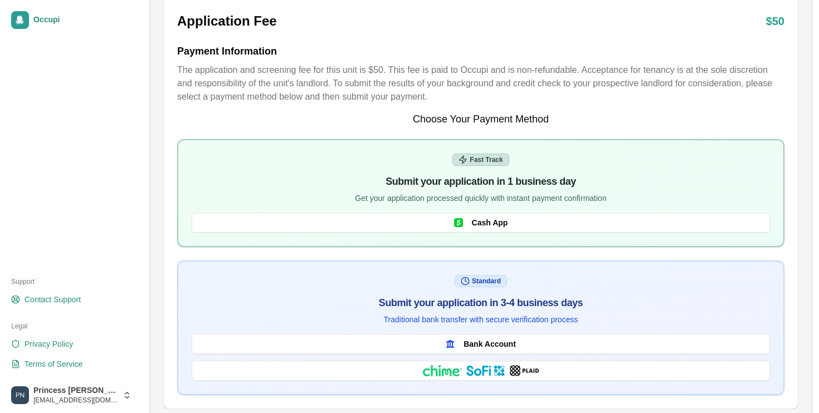
scroll to position [133, 0]
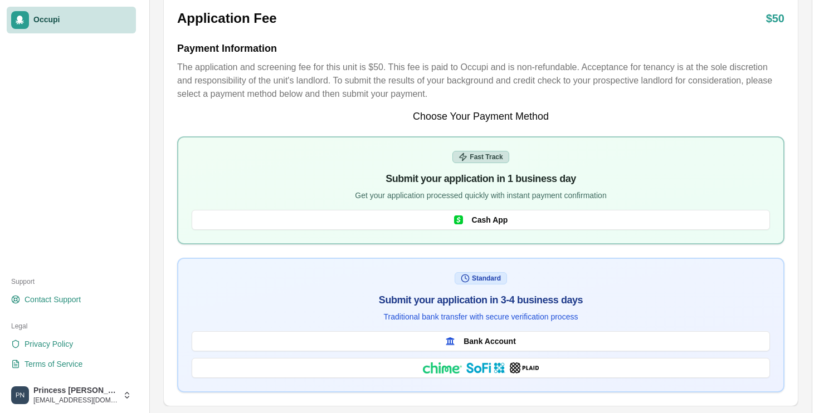
click at [47, 22] on span "Occupi" at bounding box center [82, 20] width 98 height 10
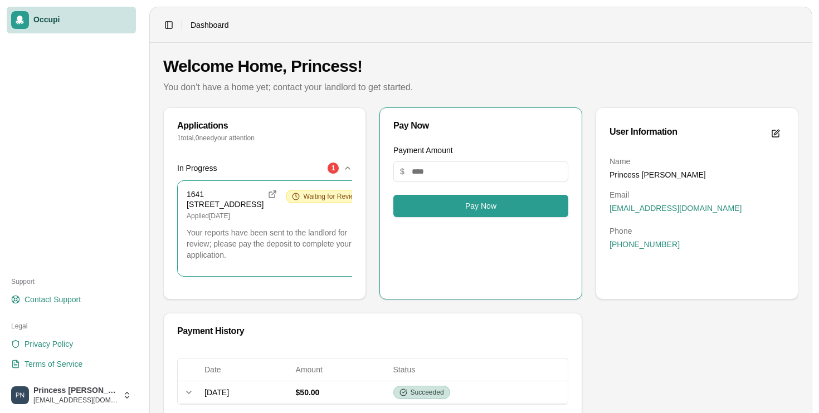
click at [247, 246] on div "[STREET_ADDRESS] Applied [DATE] Waiting for Review Your reports have been sent …" at bounding box center [276, 228] width 196 height 95
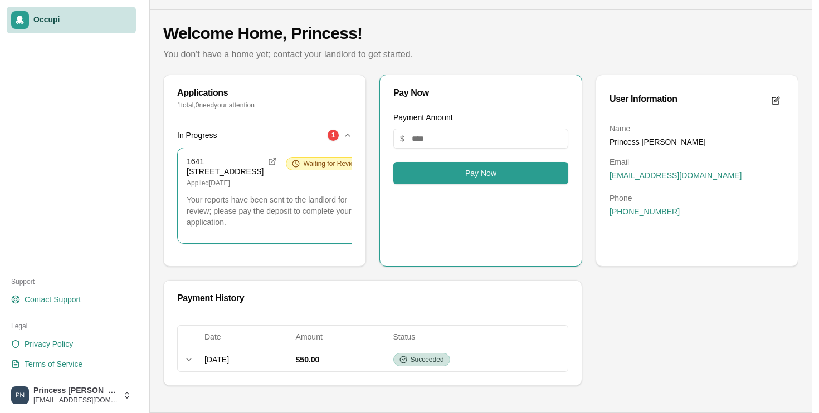
scroll to position [51, 0]
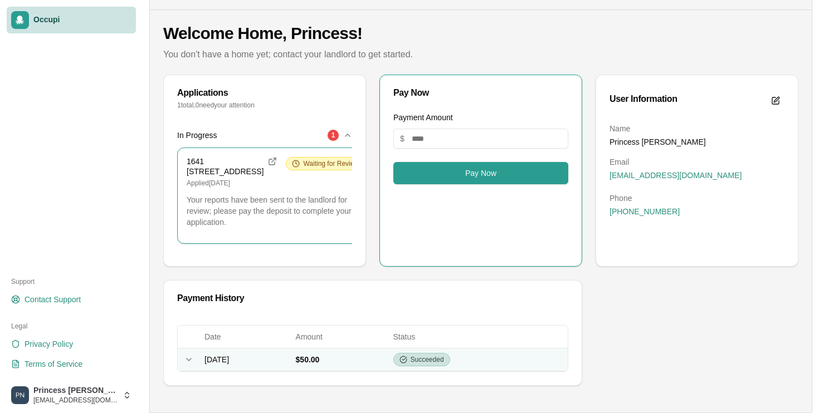
click at [374, 360] on td "$50.00" at bounding box center [339, 359] width 97 height 23
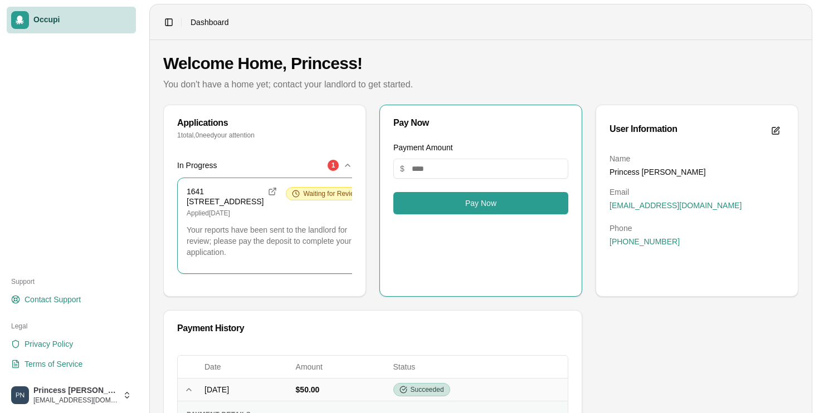
scroll to position [0, 0]
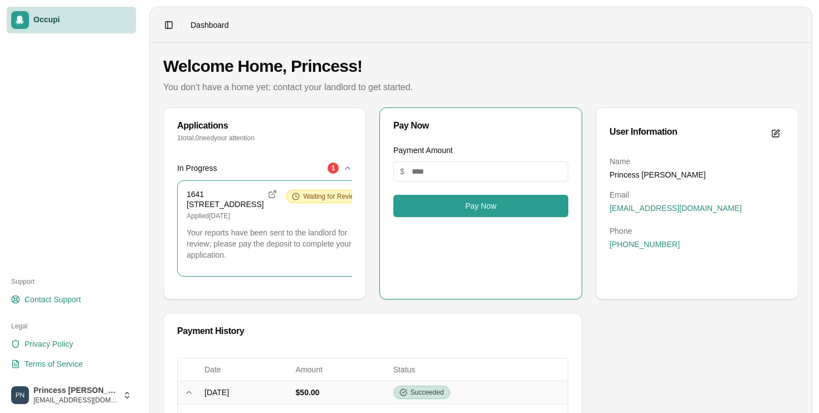
click at [285, 221] on div "1641 [STREET_ADDRESS] Applied [DATE] Waiting for Review" at bounding box center [276, 205] width 178 height 31
click at [303, 198] on span "Waiting for Review" at bounding box center [331, 196] width 56 height 9
click at [344, 173] on button "In Progress 1" at bounding box center [264, 168] width 175 height 25
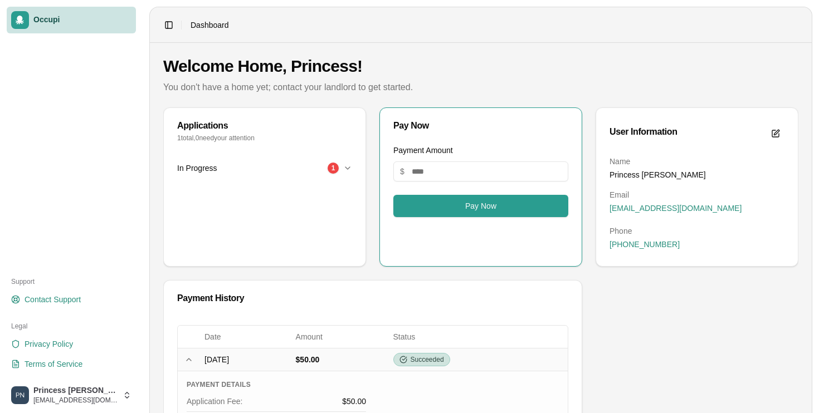
click at [344, 174] on button "In Progress 1" at bounding box center [264, 168] width 175 height 25
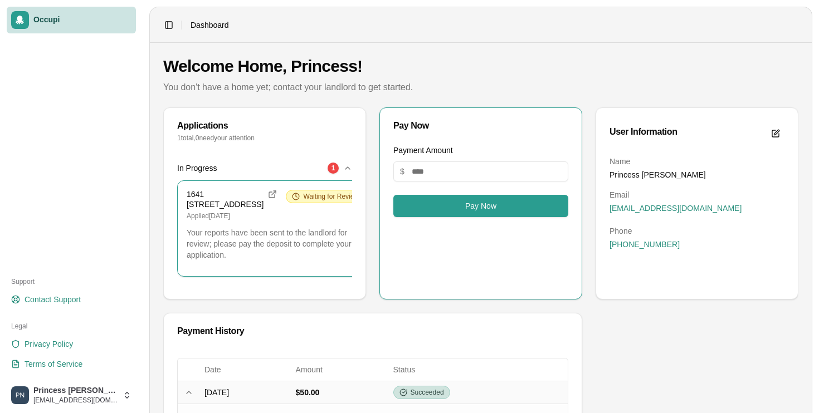
click at [120, 392] on html "Occupi Support Contact Support Legal Privacy Policy Terms of Service Princess […" at bounding box center [409, 206] width 819 height 413
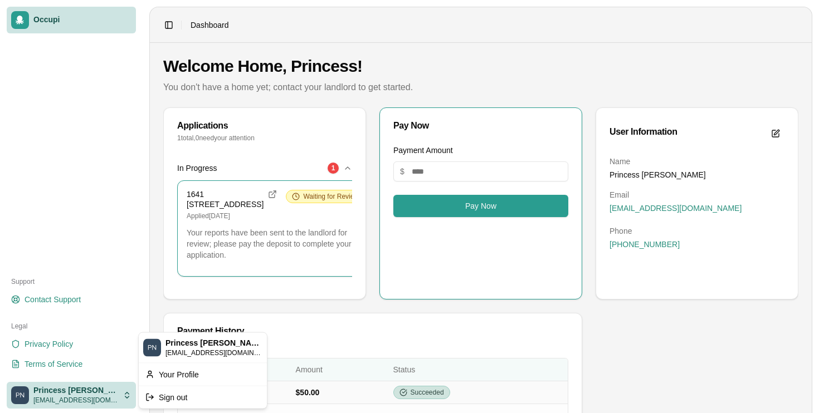
click at [353, 378] on html "Occupi Support Contact Support Legal Privacy Policy Terms of Service Princess […" at bounding box center [409, 206] width 819 height 413
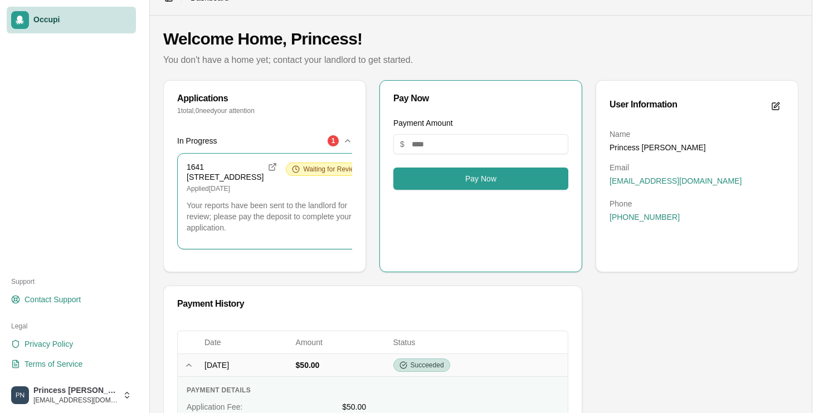
scroll to position [27, 0]
click at [243, 183] on div "1641 [STREET_ADDRESS]" at bounding box center [232, 172] width 90 height 19
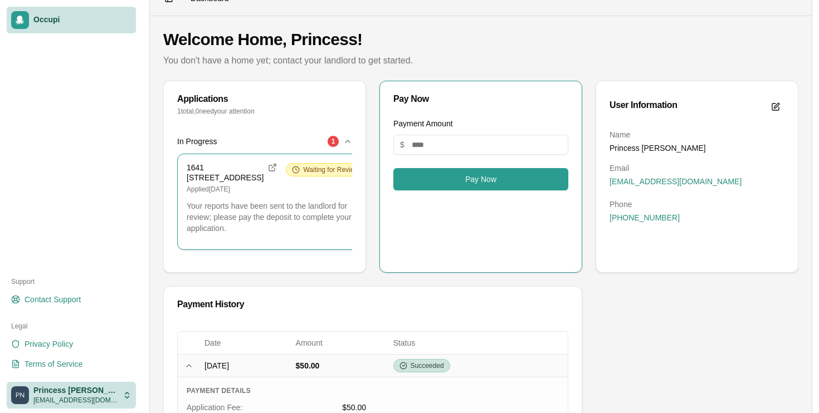
click at [66, 386] on html "Occupi Support Contact Support Legal Privacy Policy Terms of Service Princess […" at bounding box center [409, 179] width 819 height 413
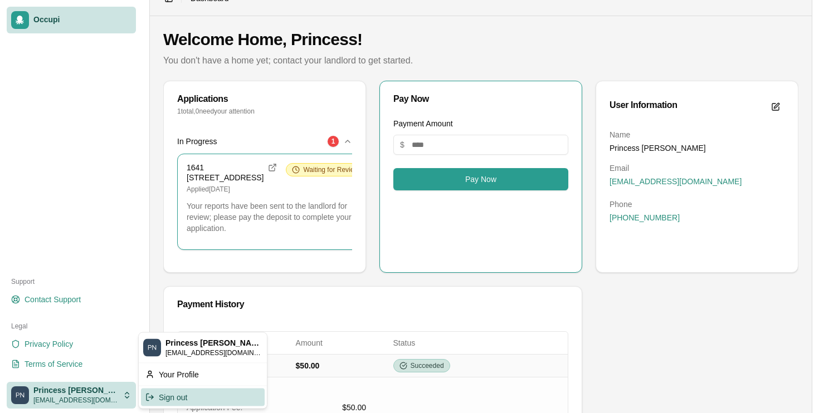
click at [211, 402] on div "Sign out" at bounding box center [203, 397] width 124 height 18
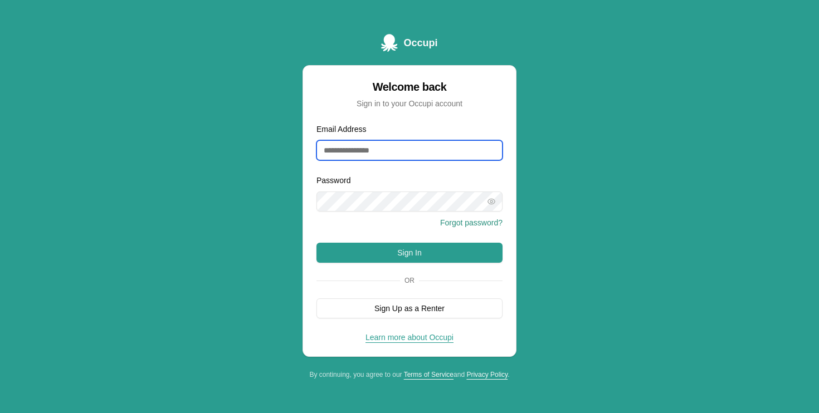
click at [413, 153] on input "Email Address" at bounding box center [409, 150] width 186 height 20
click at [393, 145] on input "Email Address" at bounding box center [409, 150] width 186 height 20
type input "**********"
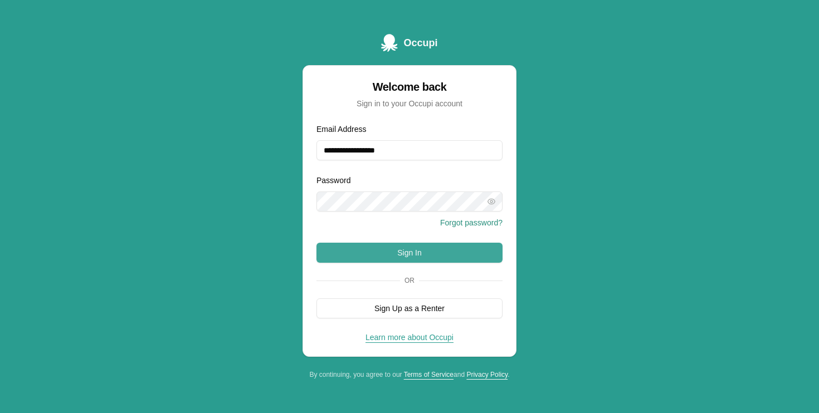
click at [430, 248] on button "Sign In" at bounding box center [409, 253] width 186 height 20
